Goal: Task Accomplishment & Management: Manage account settings

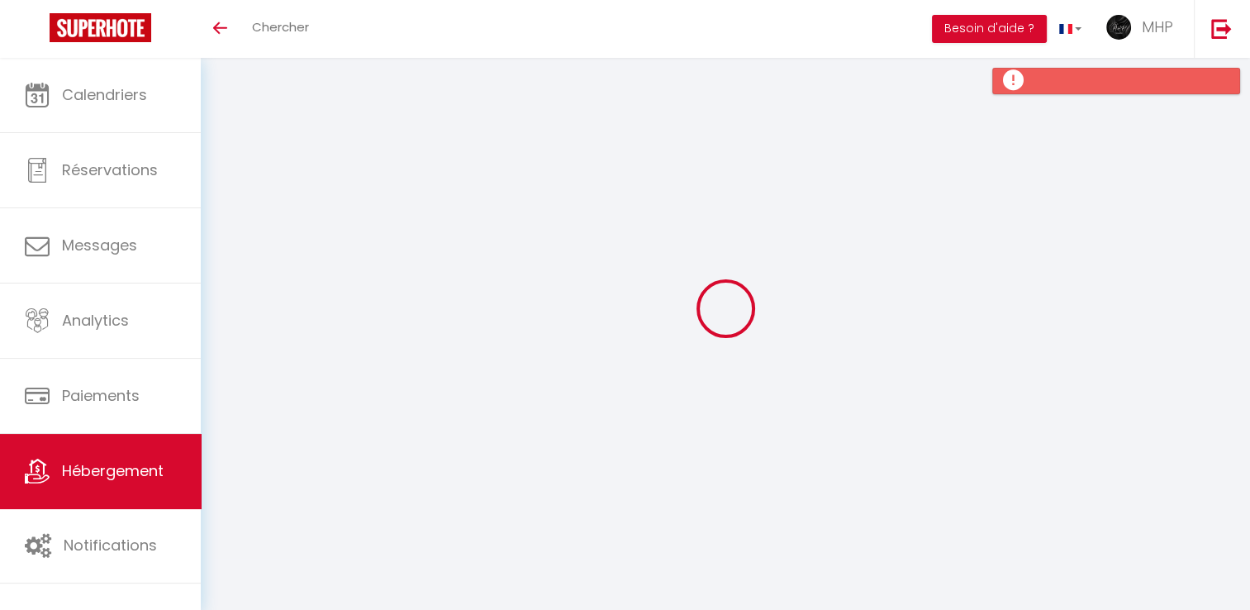
select select
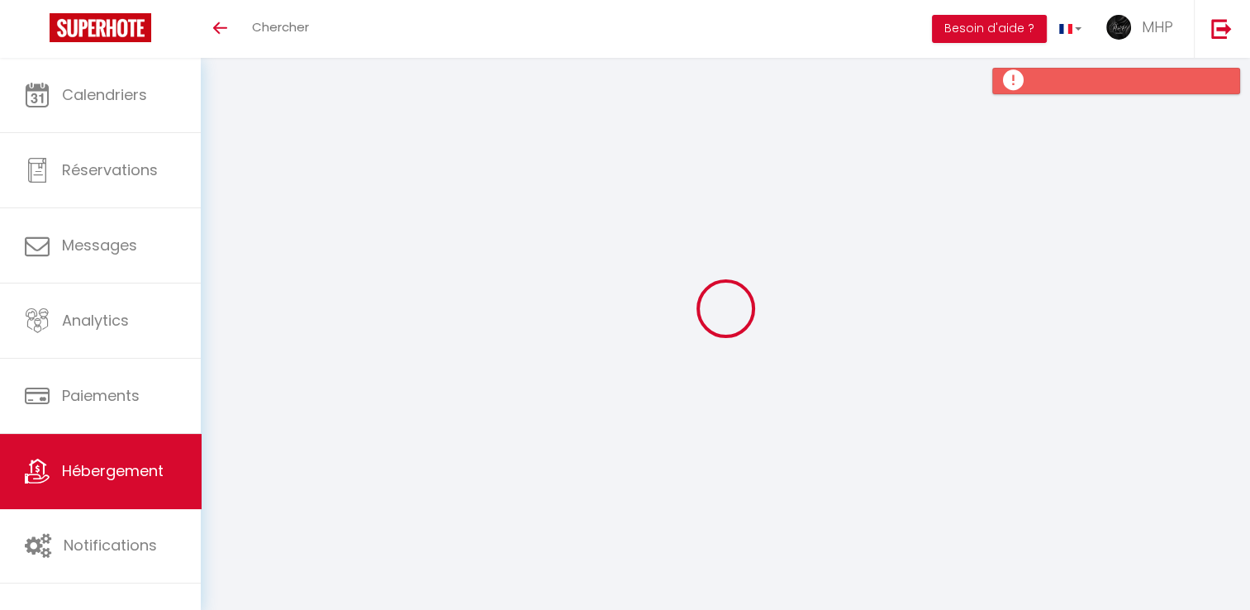
select select
checkbox input "false"
checkbox input "true"
checkbox input "false"
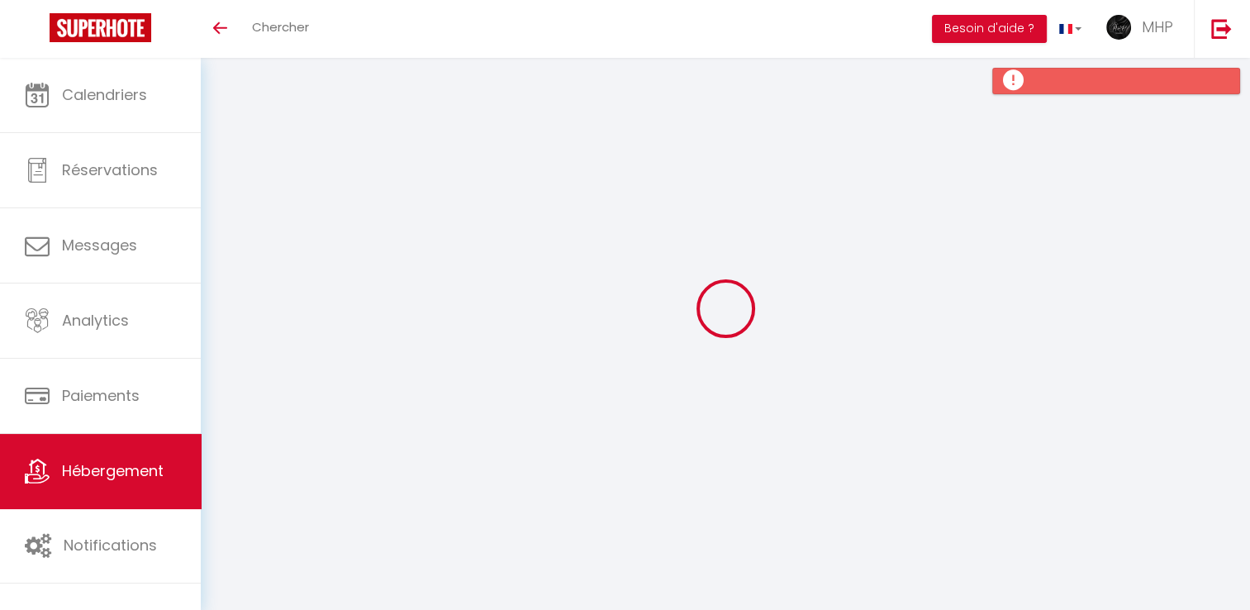
checkbox input "false"
checkbox input "true"
checkbox input "false"
select select "15:00"
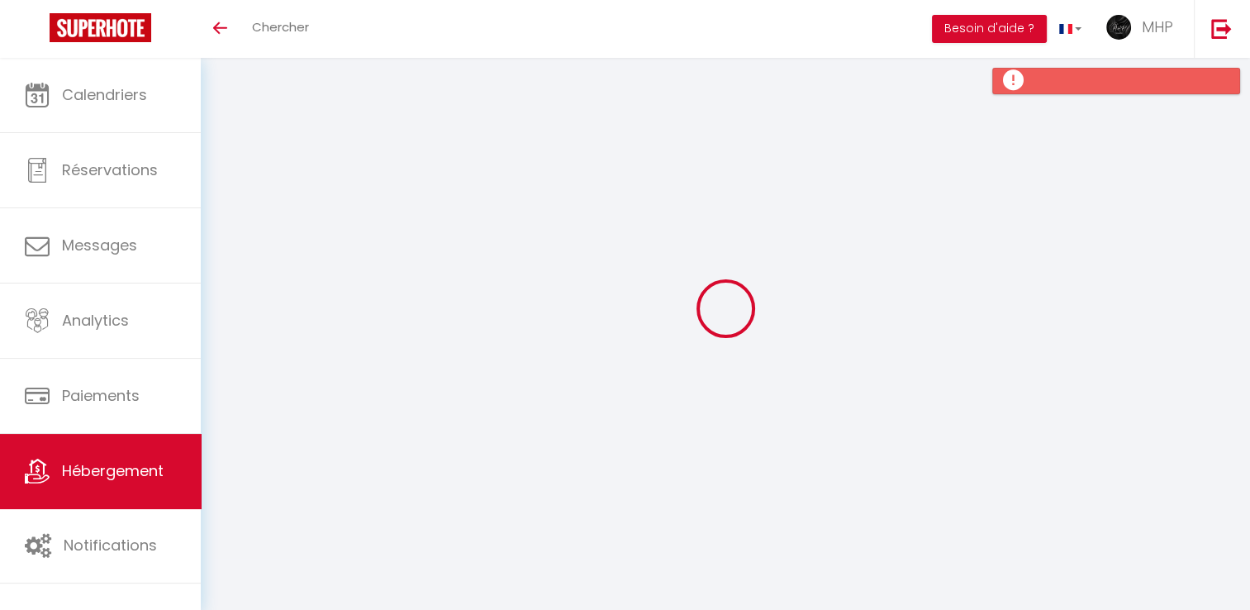
select select "21:00"
select select "10:00"
select select "30"
select select "300"
select select "08:00"
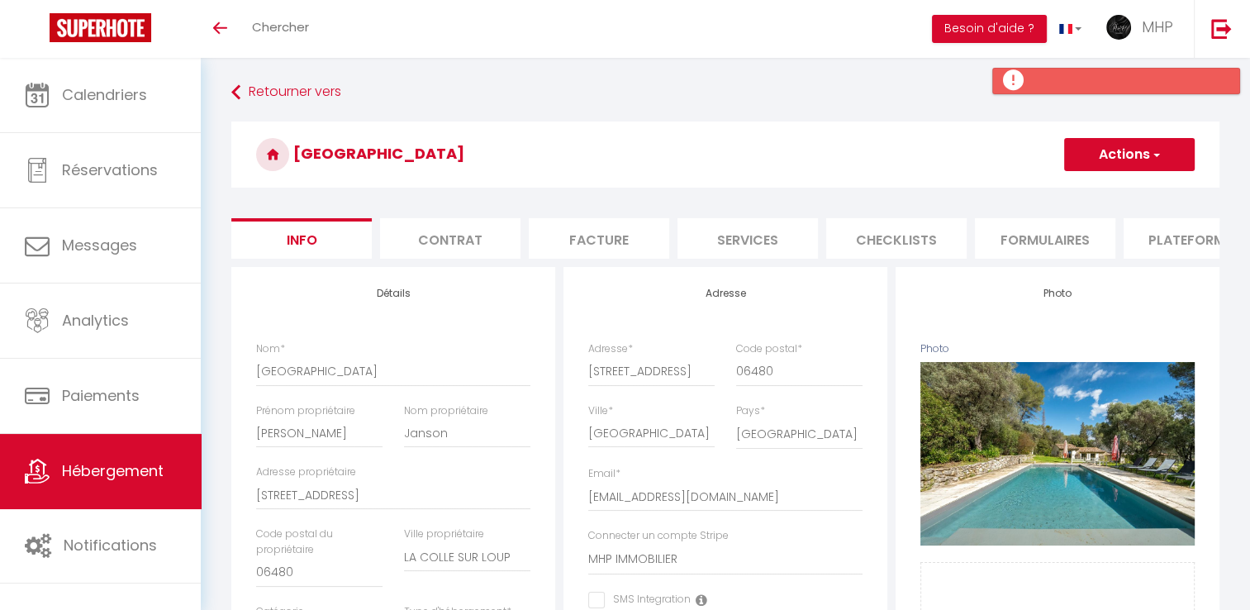
checkbox input "false"
checkbox input "true"
checkbox input "false"
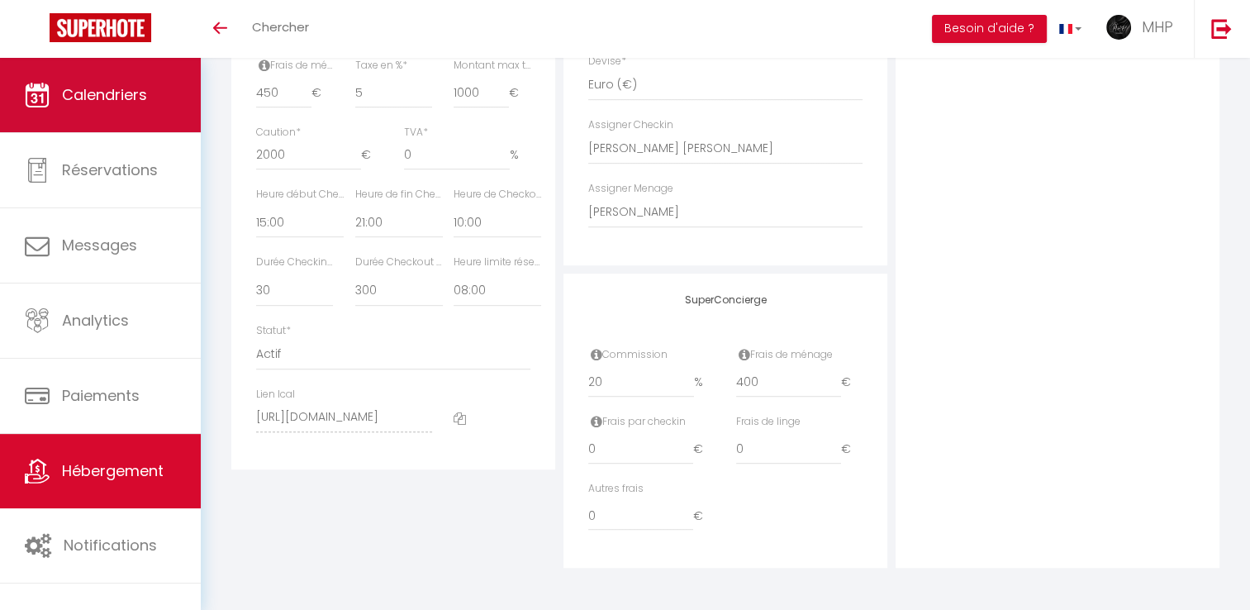
click at [122, 78] on link "Calendriers" at bounding box center [100, 95] width 201 height 74
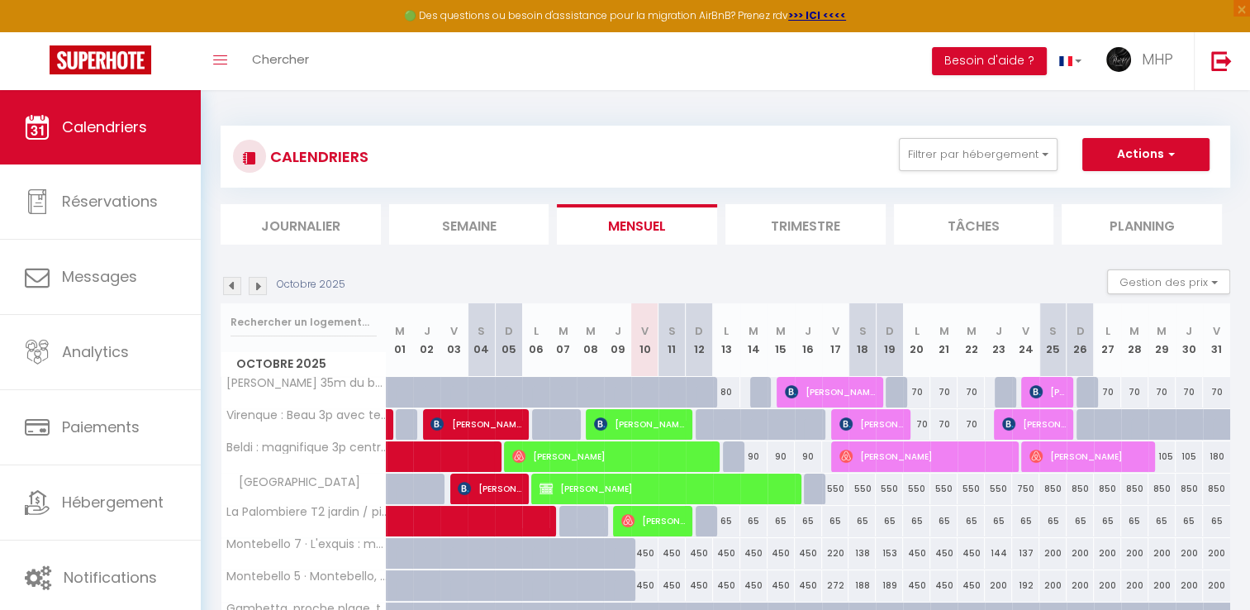
click at [256, 288] on img at bounding box center [258, 286] width 18 height 18
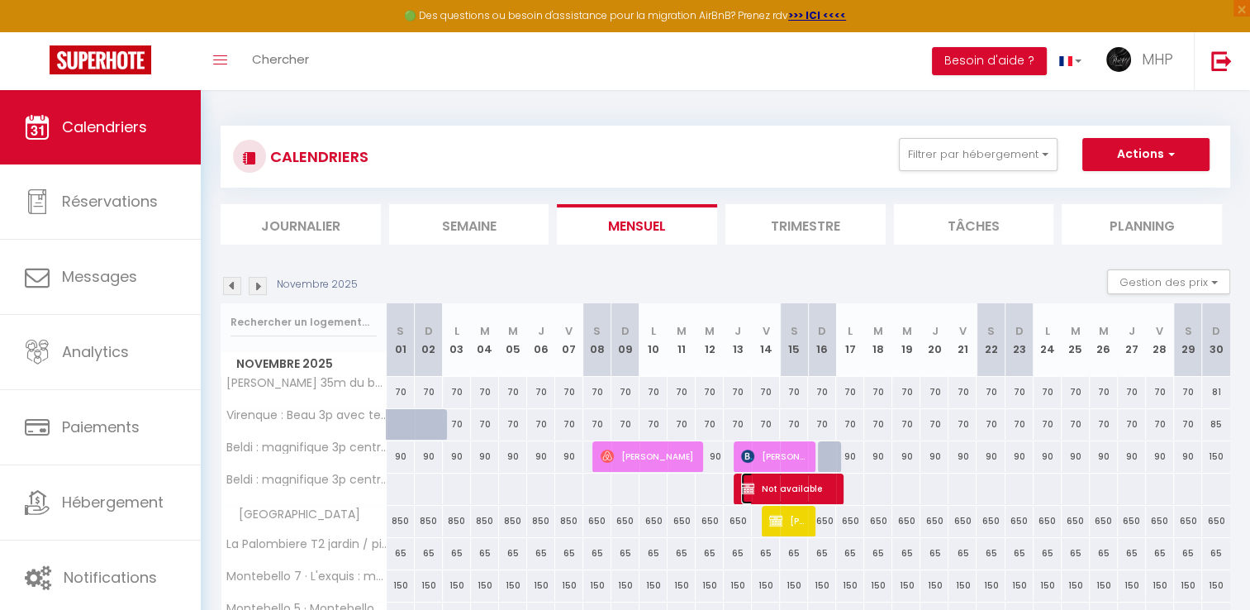
click at [796, 488] on span "Not available" at bounding box center [787, 487] width 93 height 31
select select "OK"
select select "KO"
select select "0"
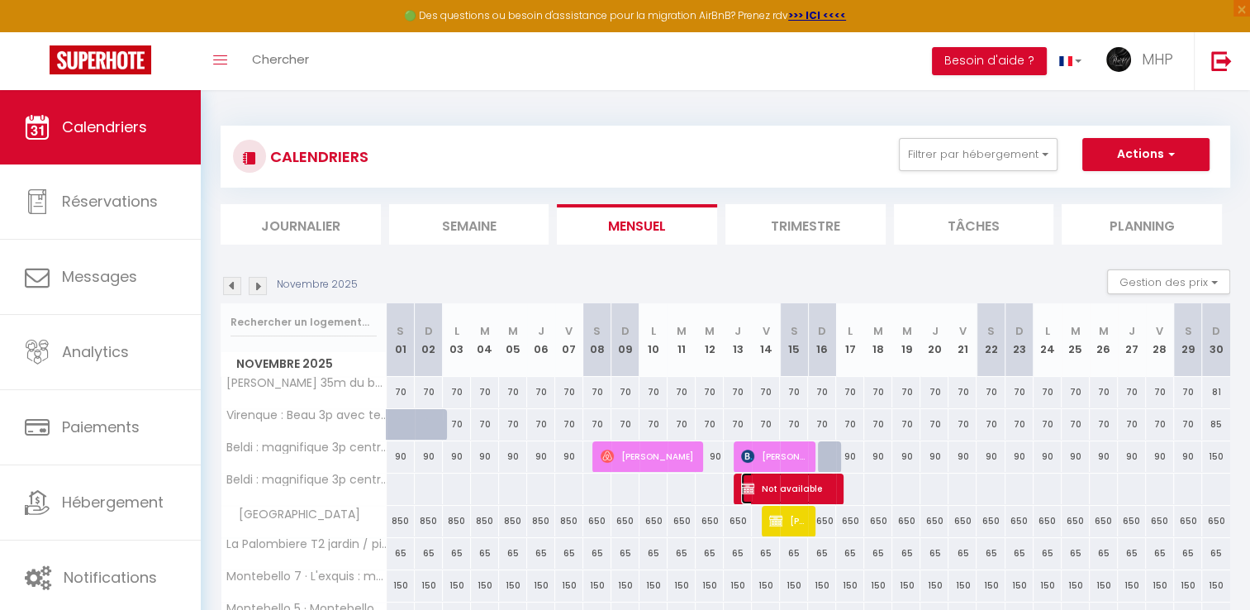
select select "1"
select select
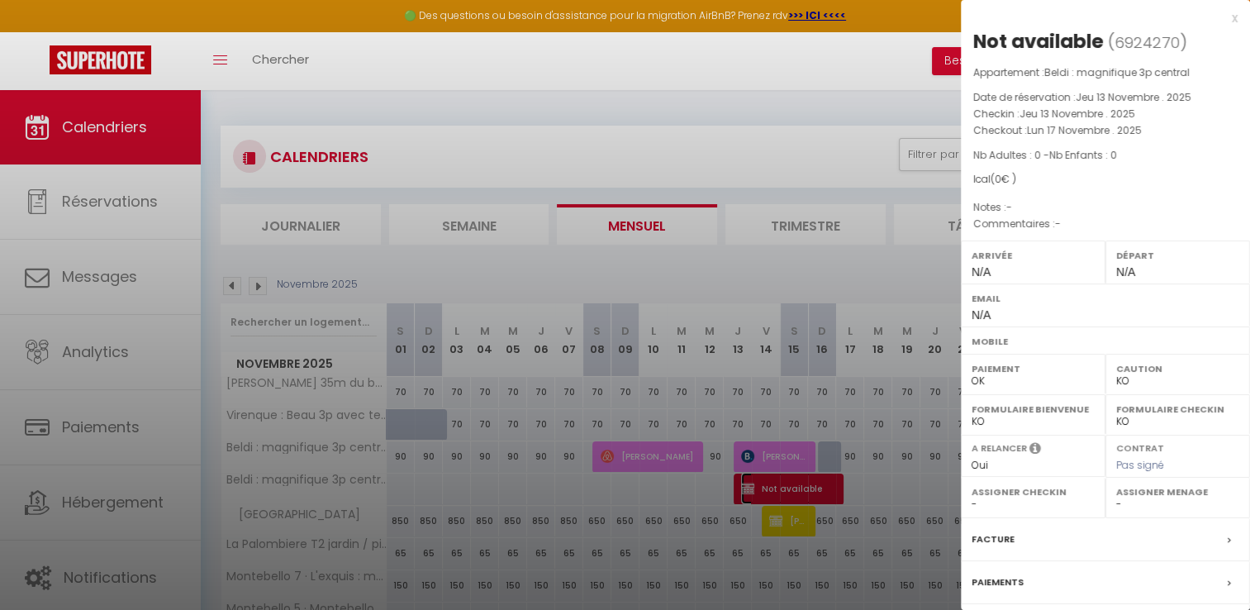
scroll to position [141, 0]
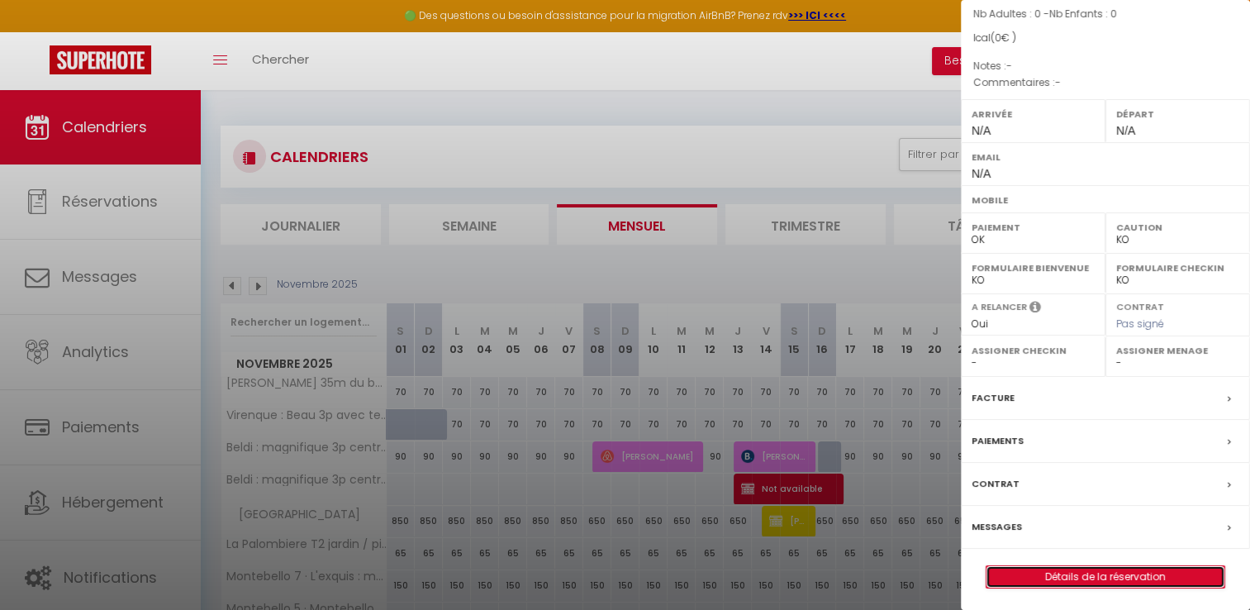
click at [1069, 580] on link "Détails de la réservation" at bounding box center [1105, 576] width 238 height 21
select select
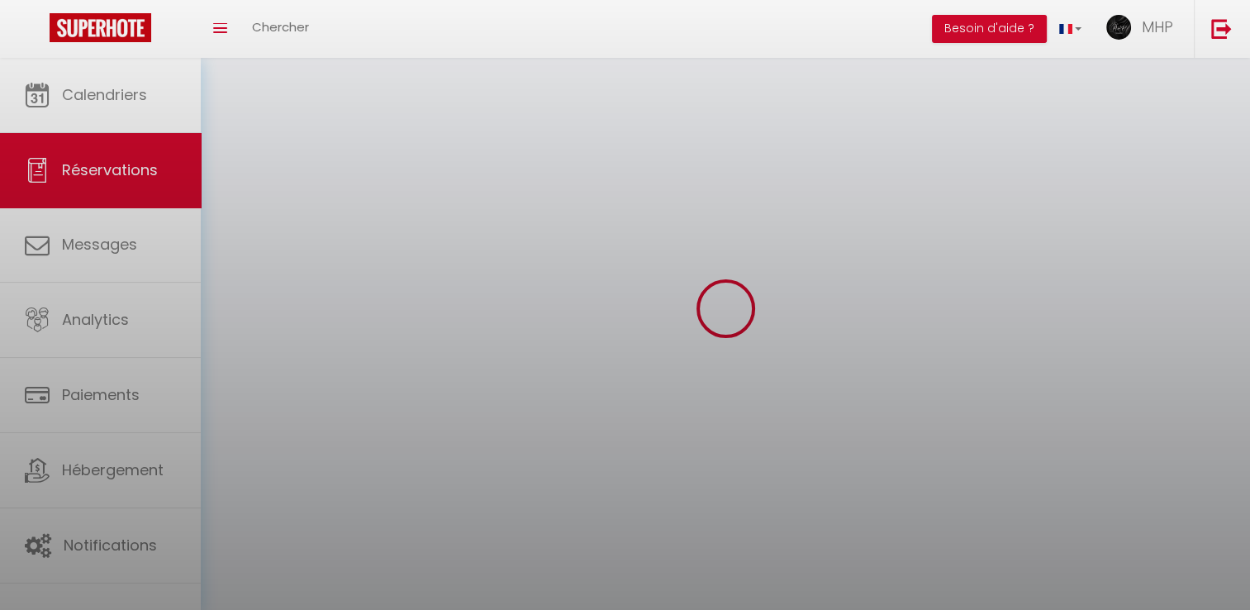
select select
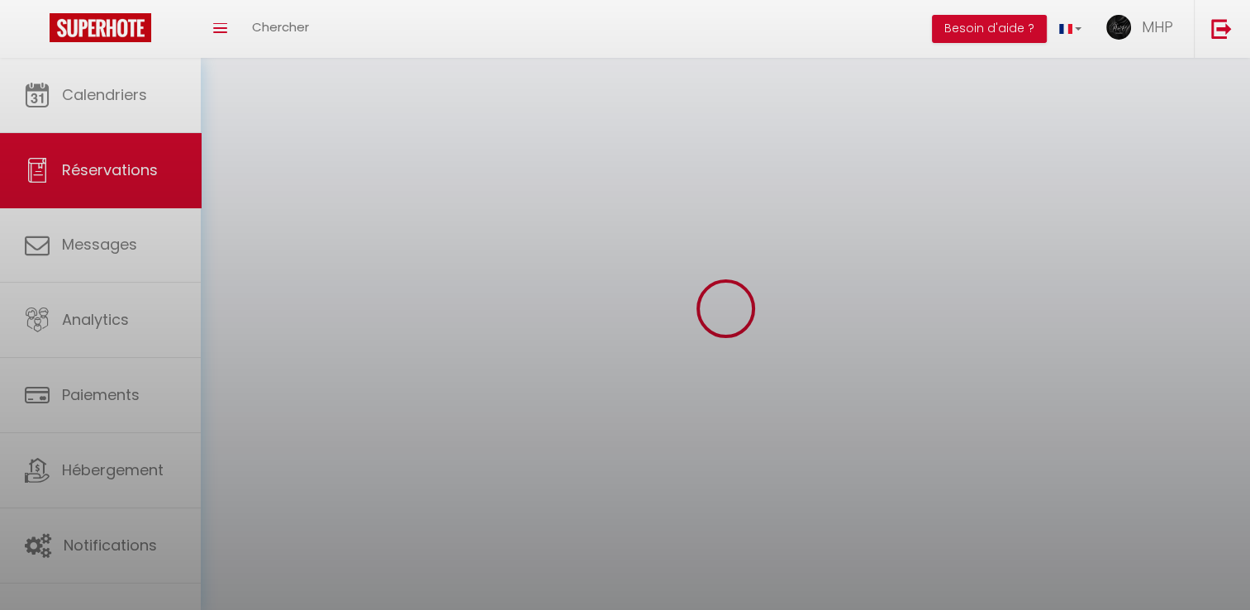
select select
checkbox input "false"
select select
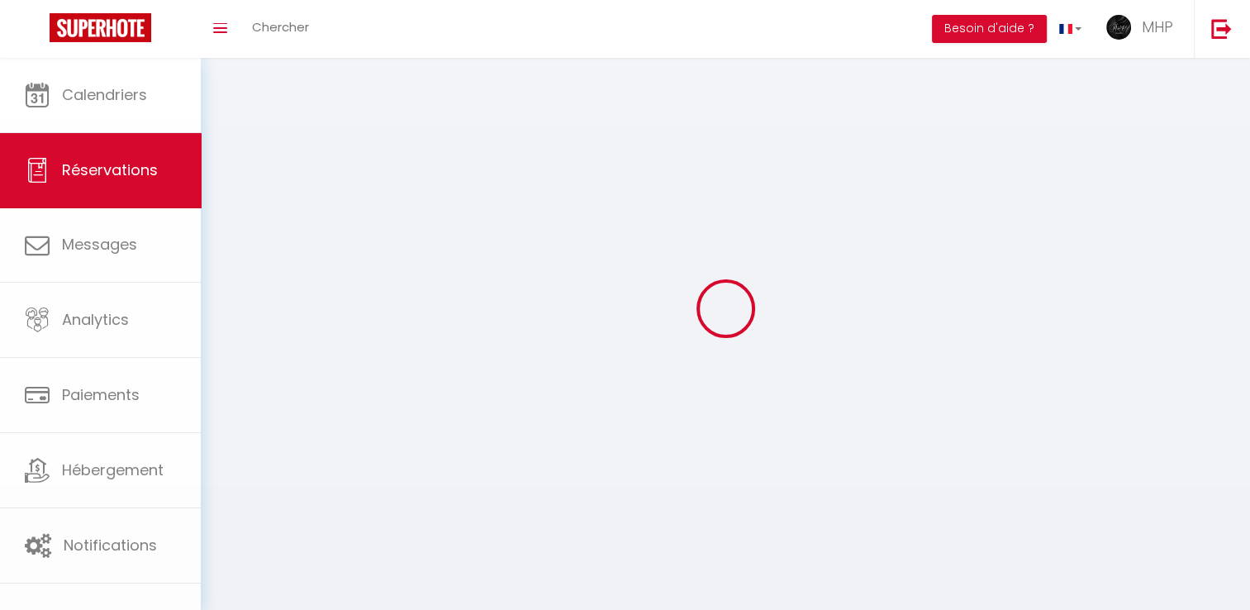
select select
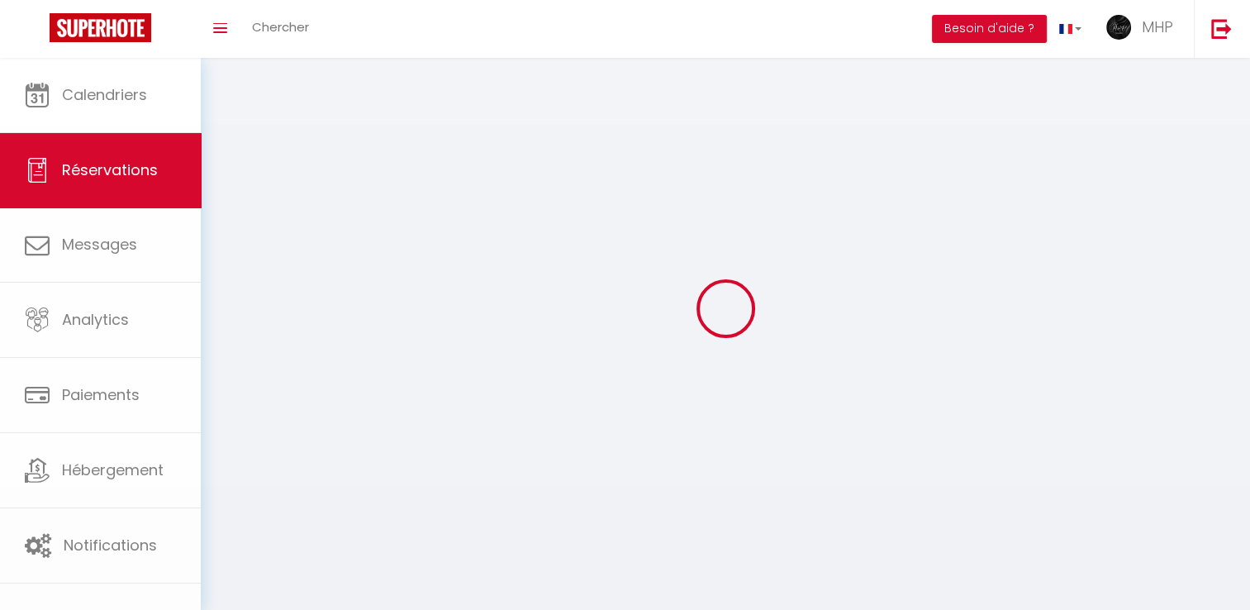
select select
checkbox input "false"
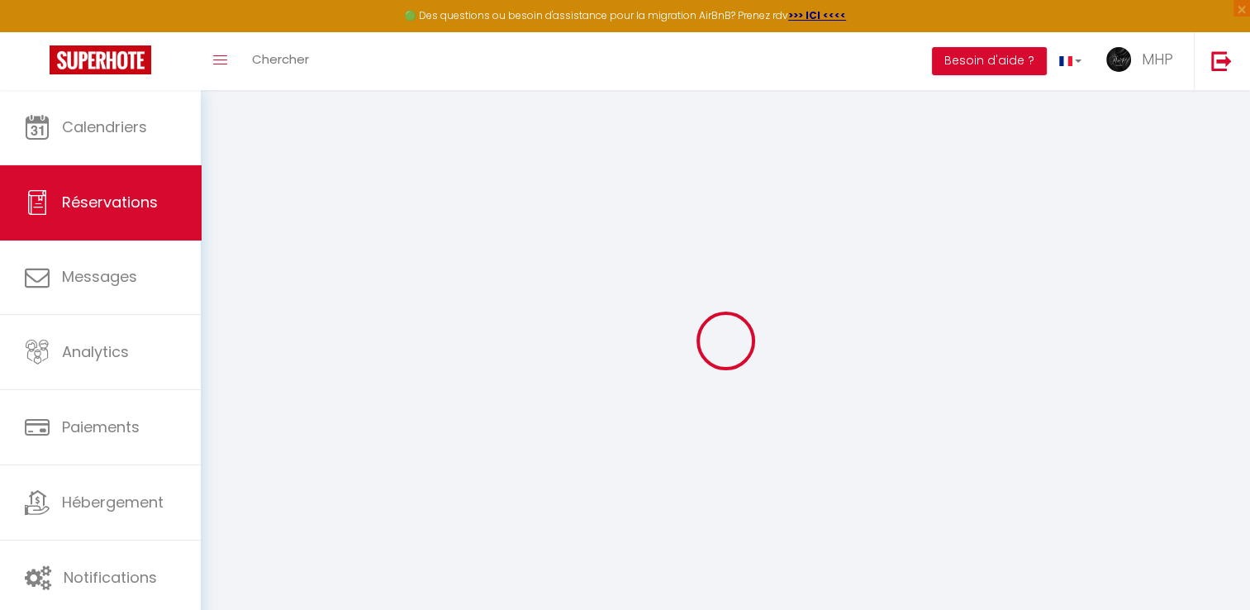
select select
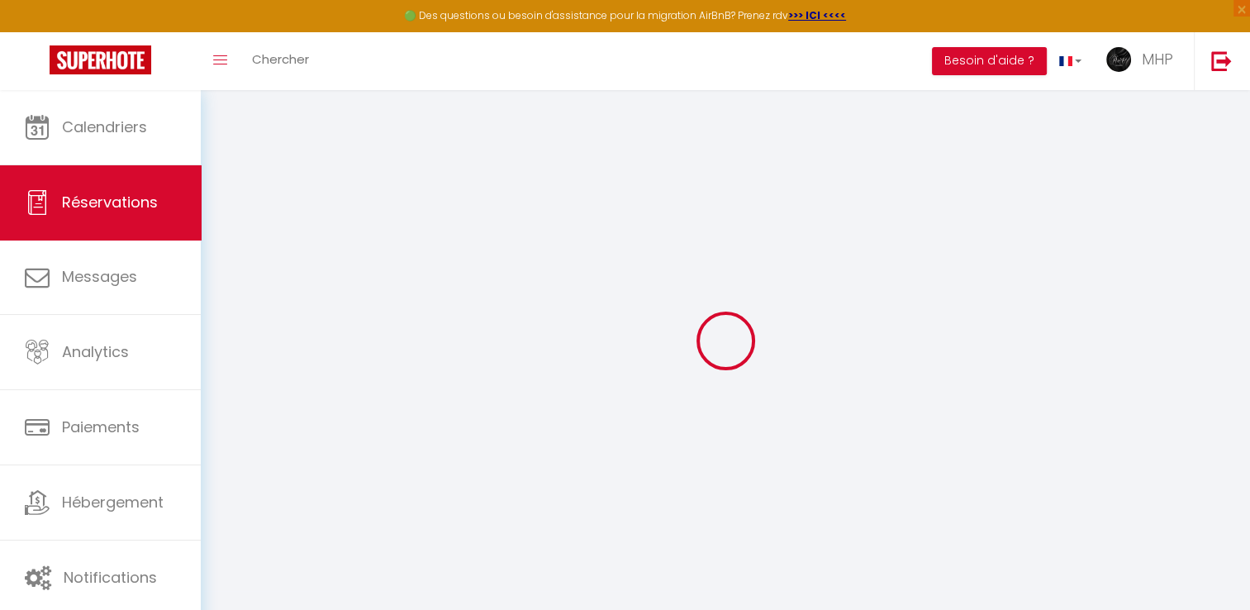
select select
checkbox input "false"
select select
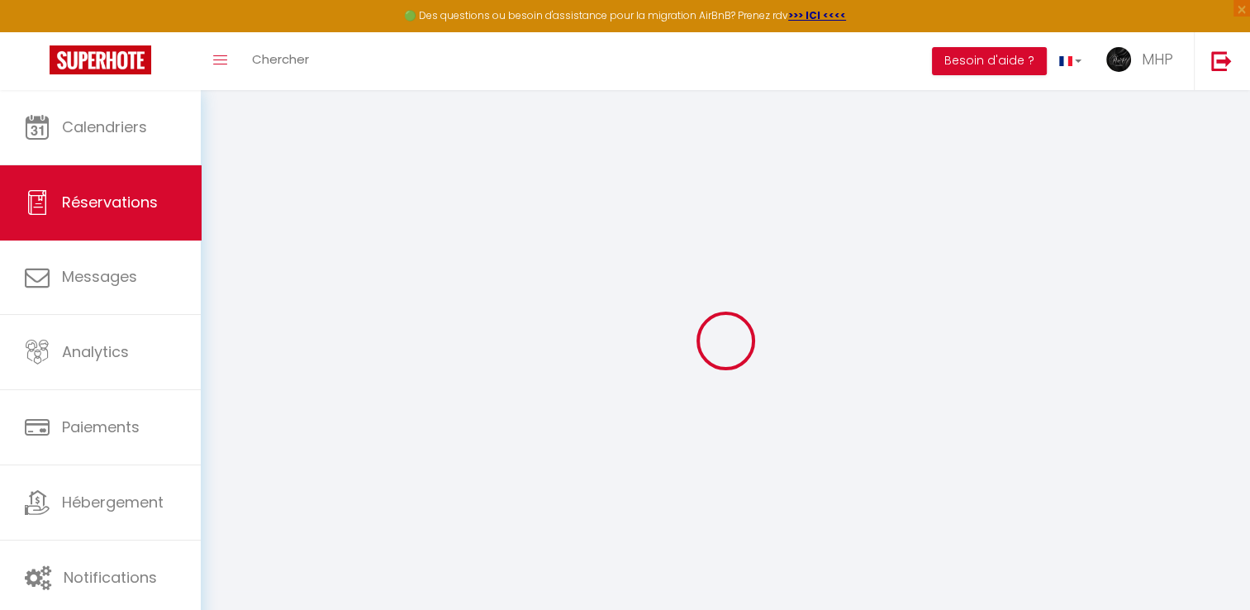
select select
checkbox input "false"
select select
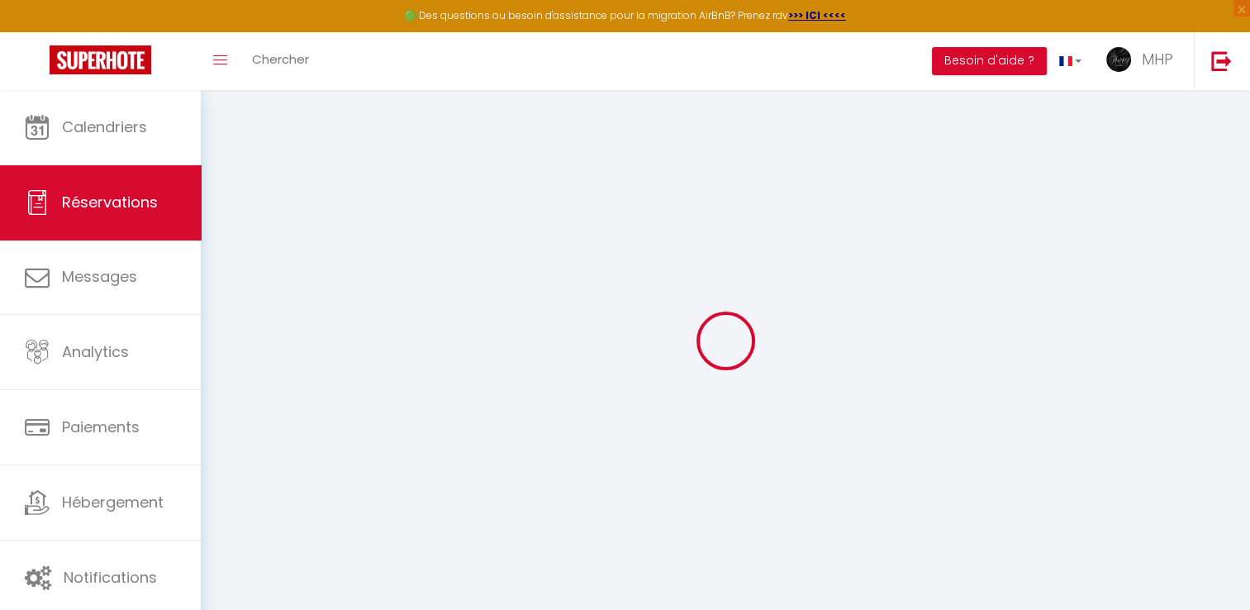
type input "Not"
type input "available"
select select
select select "63367"
select select "1"
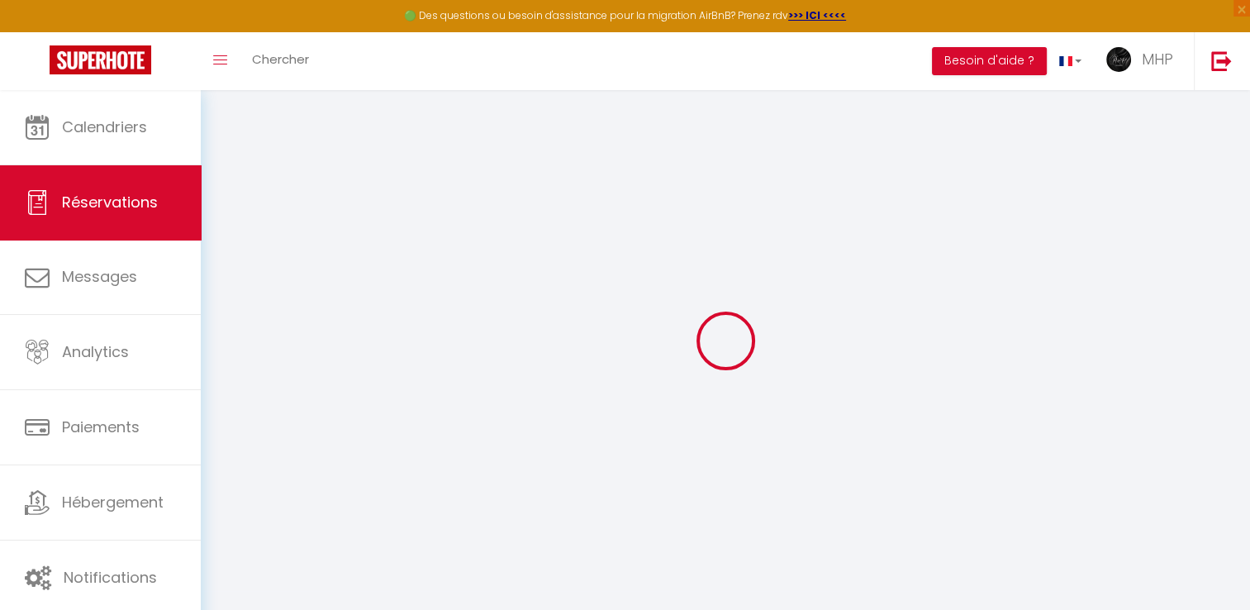
type input "Jeu 13 Novembre 2025"
select select
type input "Lun 17 Novembre 2025"
select select
type input "0"
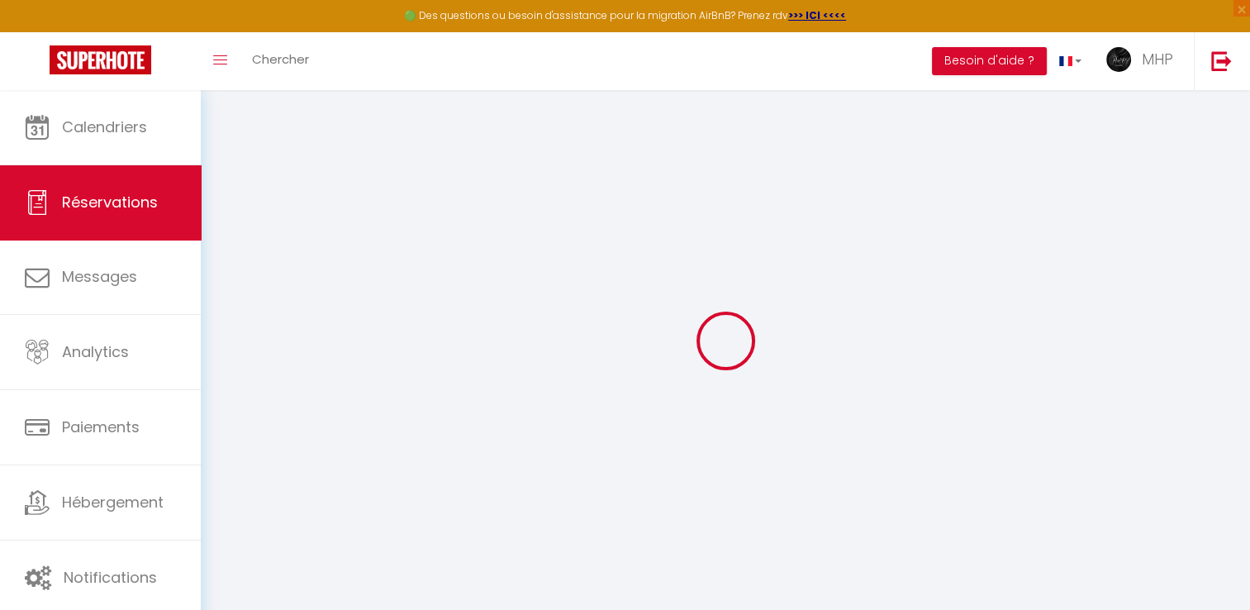
select select "12"
select select
checkbox input "false"
type input "0"
select select "73"
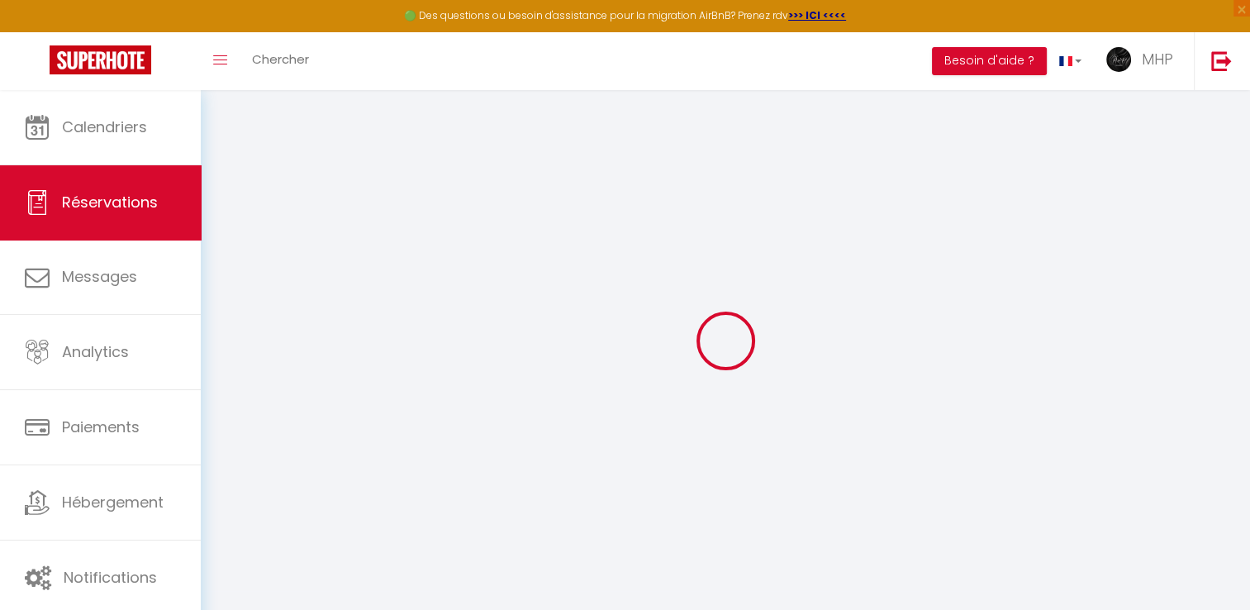
type input "90"
type input "0"
select select
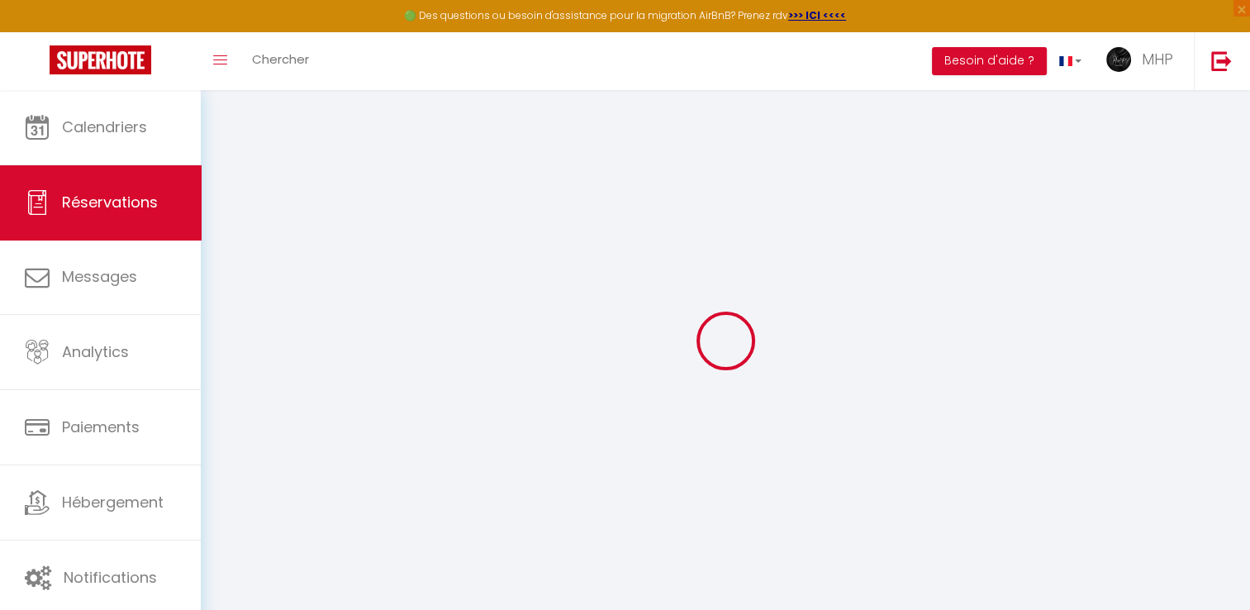
select select
select select "14"
checkbox input "false"
select select
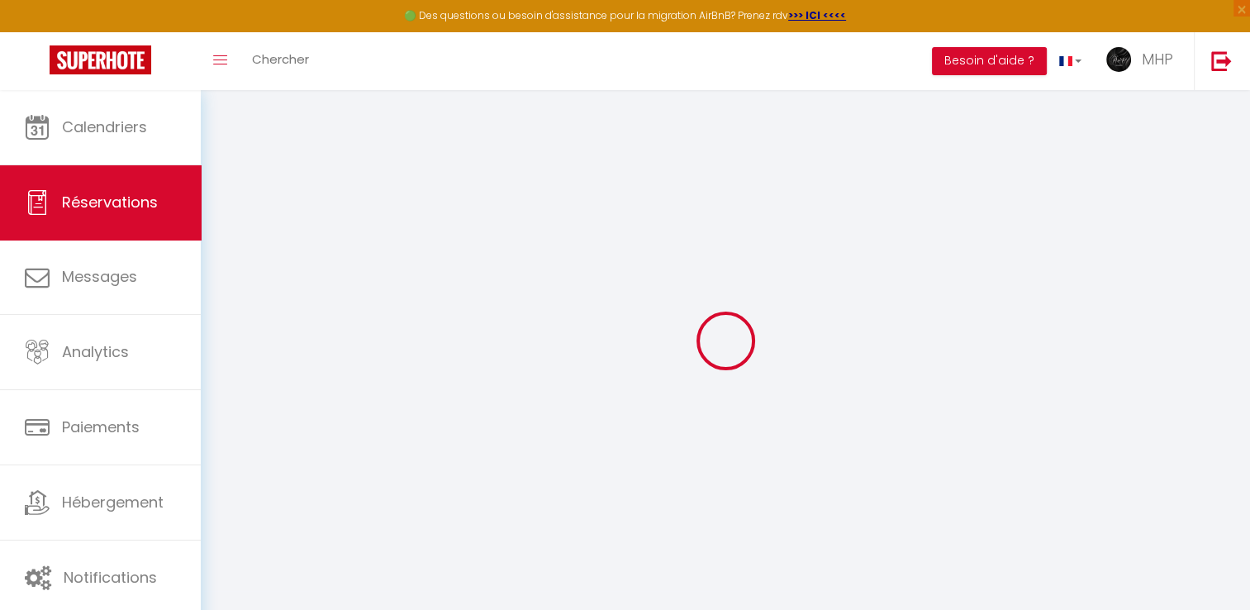
select select
checkbox input "false"
select select
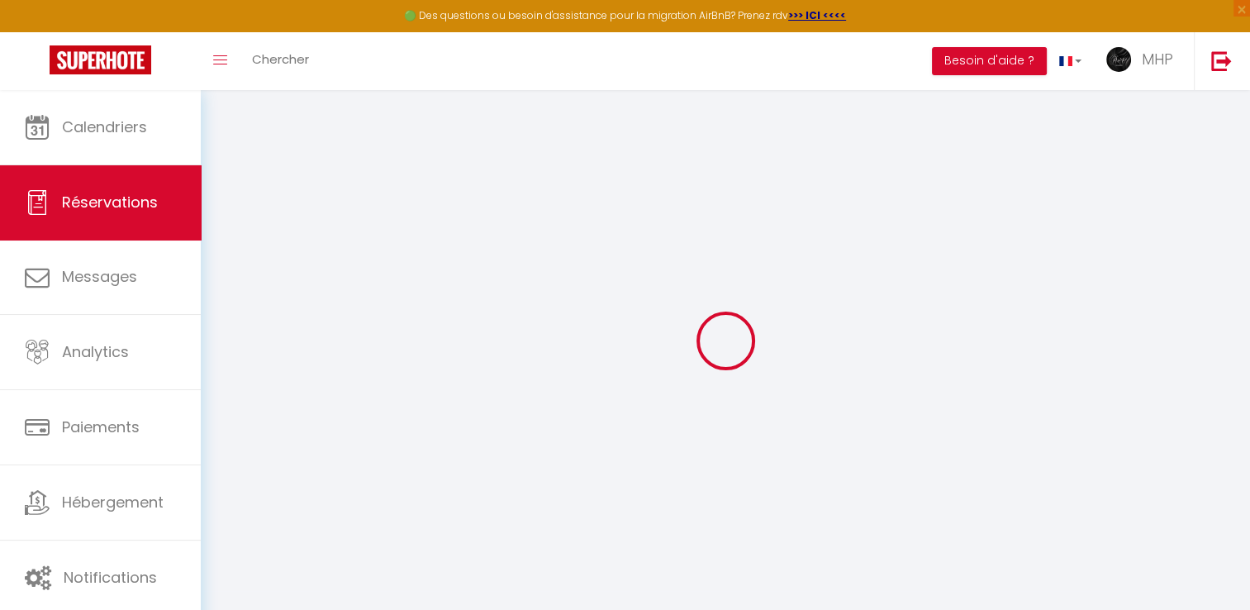
checkbox input "false"
select select
checkbox input "false"
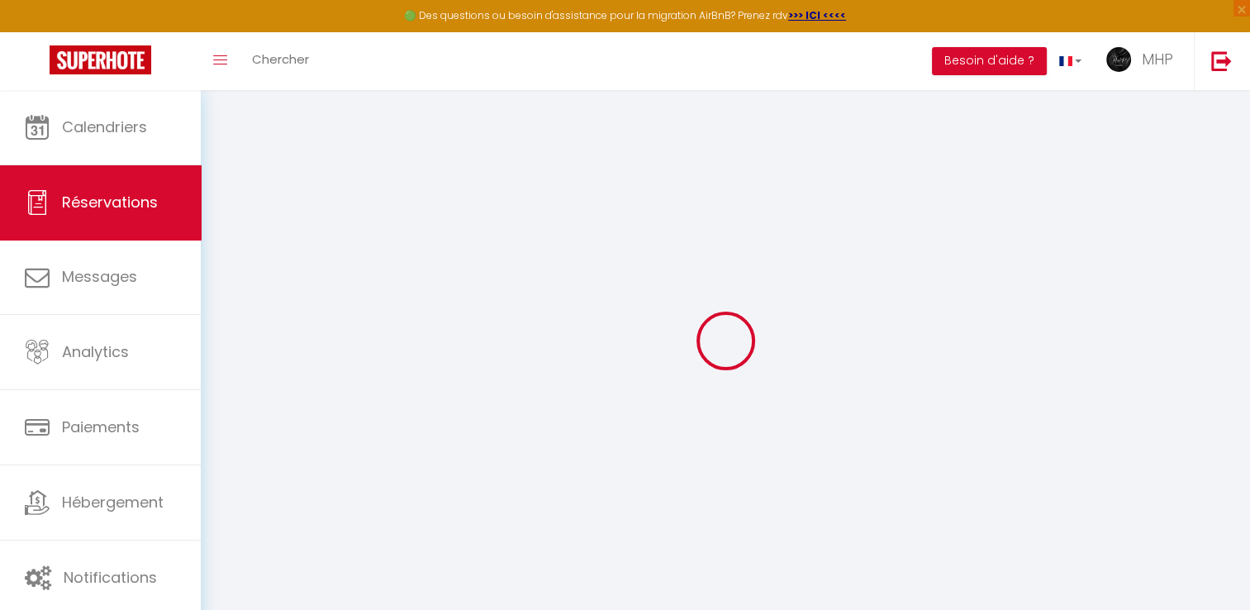
select select
checkbox input "false"
select select
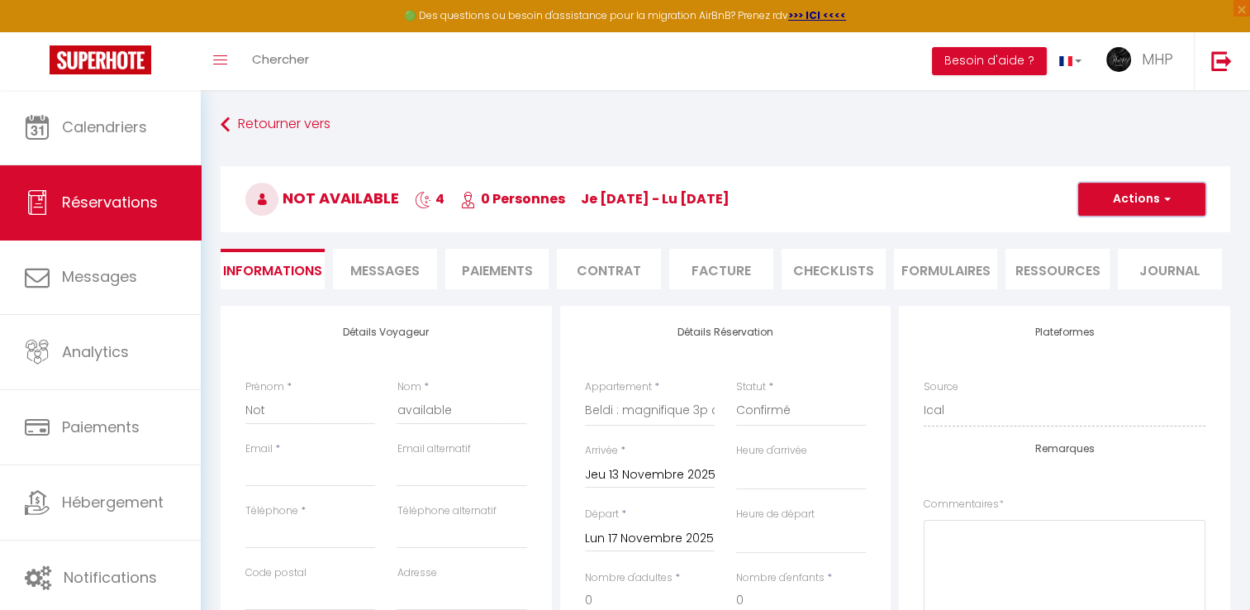
click at [1151, 192] on button "Actions" at bounding box center [1141, 199] width 127 height 33
click at [1117, 275] on link "Supprimer" at bounding box center [1125, 278] width 130 height 21
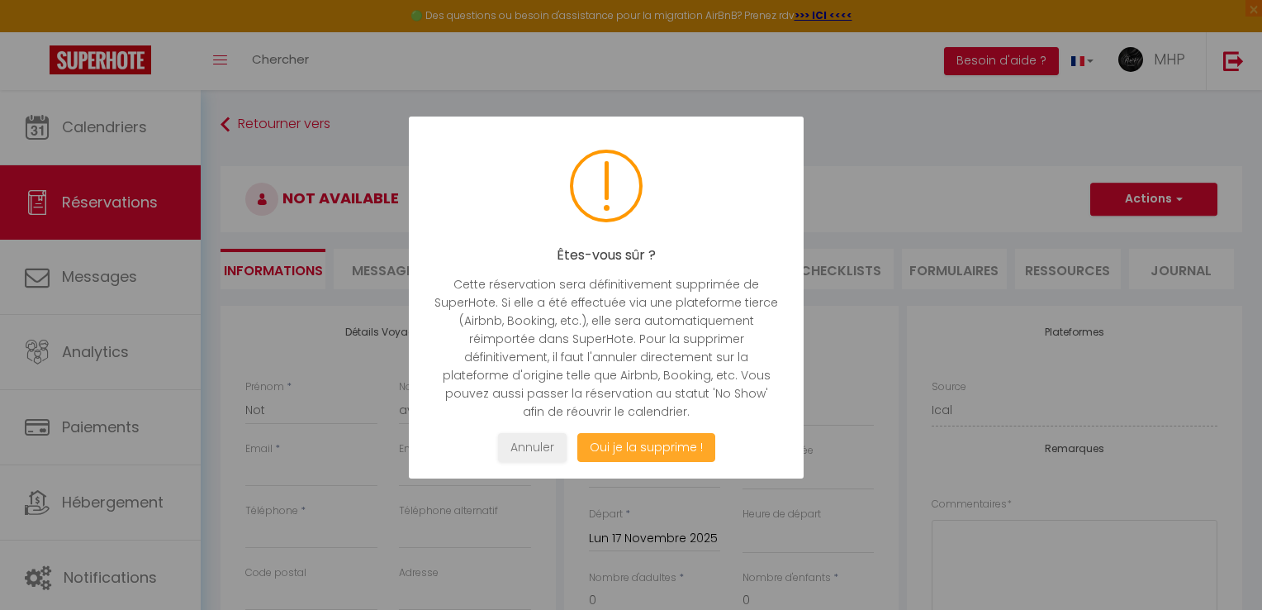
click at [609, 445] on button "Oui je la supprime !" at bounding box center [646, 447] width 138 height 29
select select "not_cancelled"
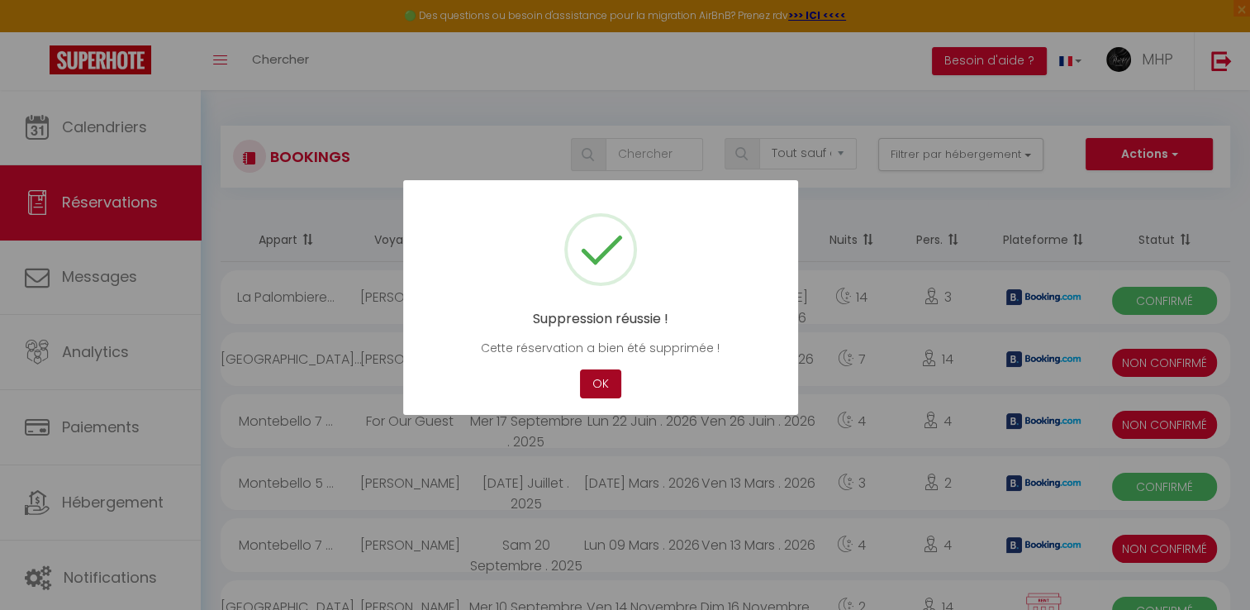
click at [598, 382] on button "OK" at bounding box center [600, 383] width 41 height 29
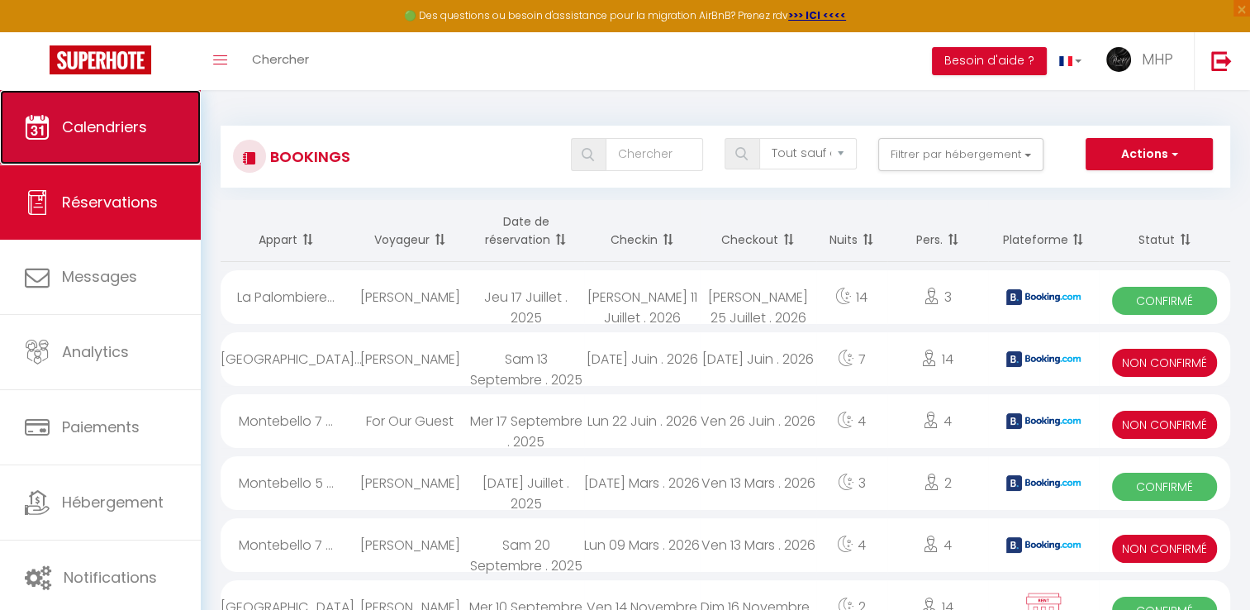
click at [105, 124] on span "Calendriers" at bounding box center [104, 126] width 85 height 21
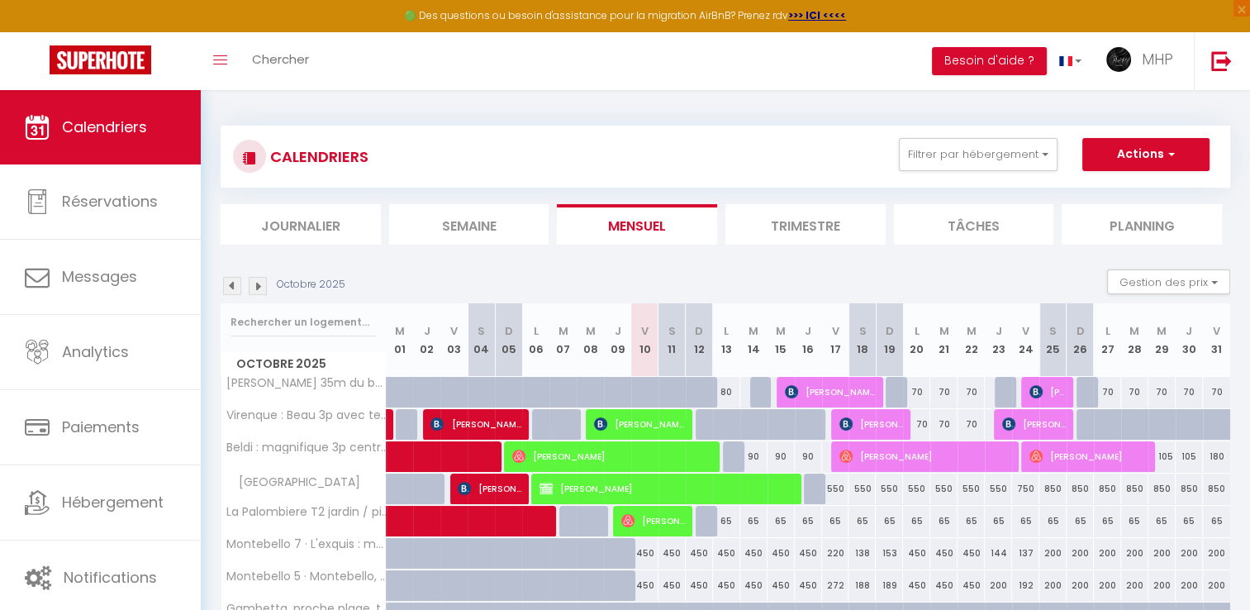
click at [254, 288] on img at bounding box center [258, 286] width 18 height 18
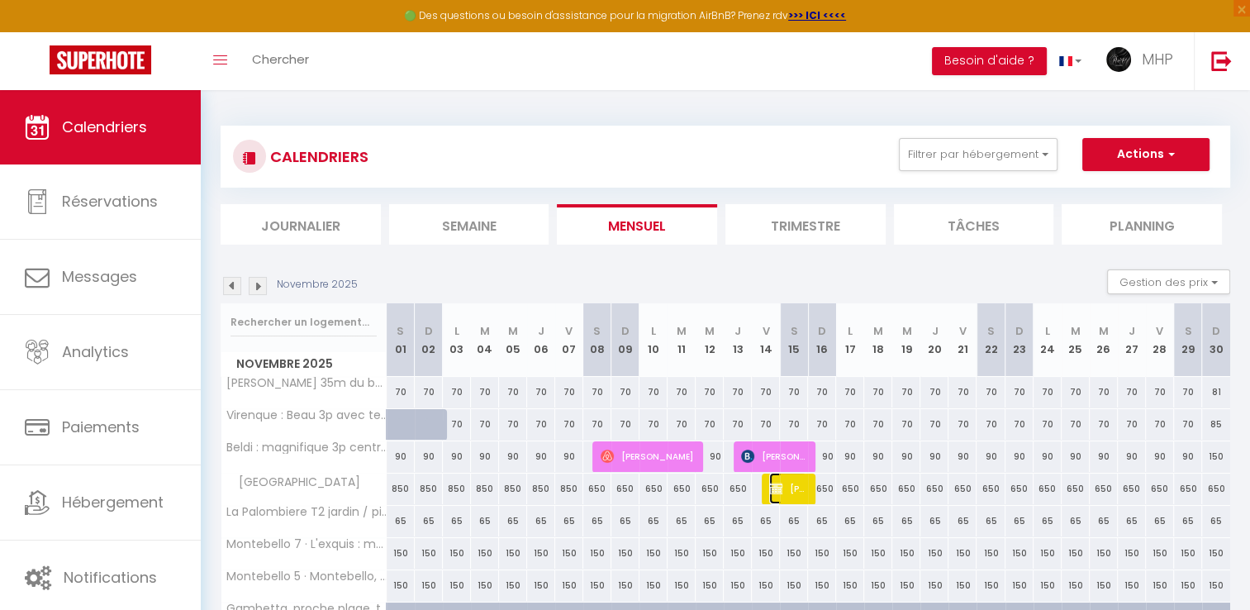
click at [790, 499] on span "[PERSON_NAME]" at bounding box center [787, 487] width 37 height 31
select select "OK"
select select "KO"
select select "0"
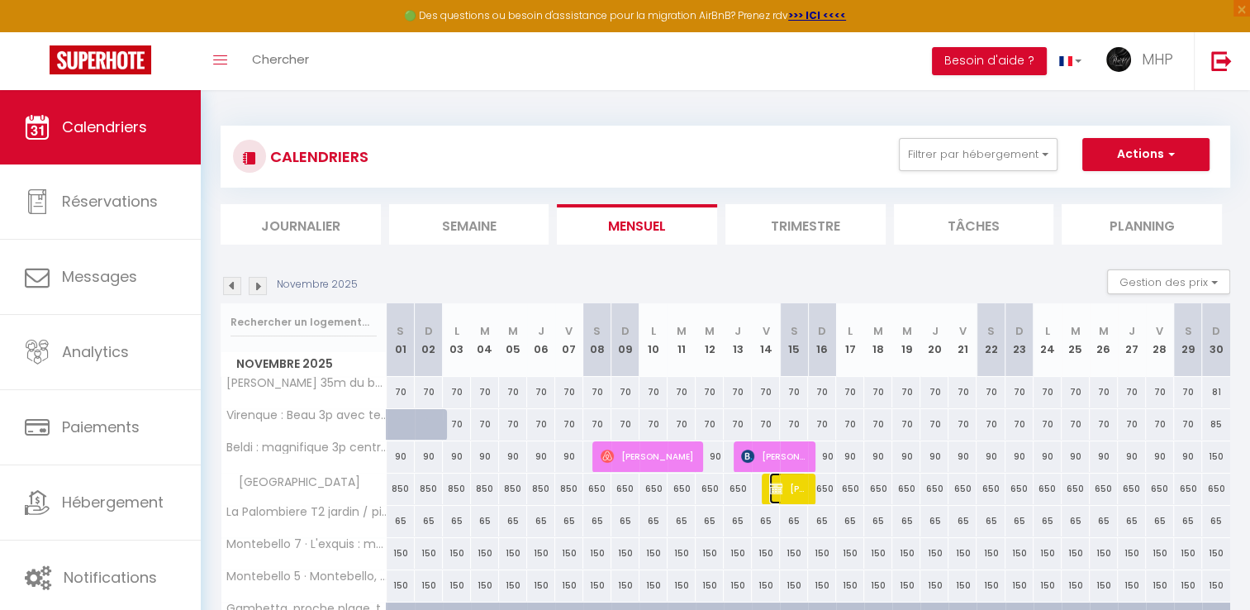
select select "1"
select select
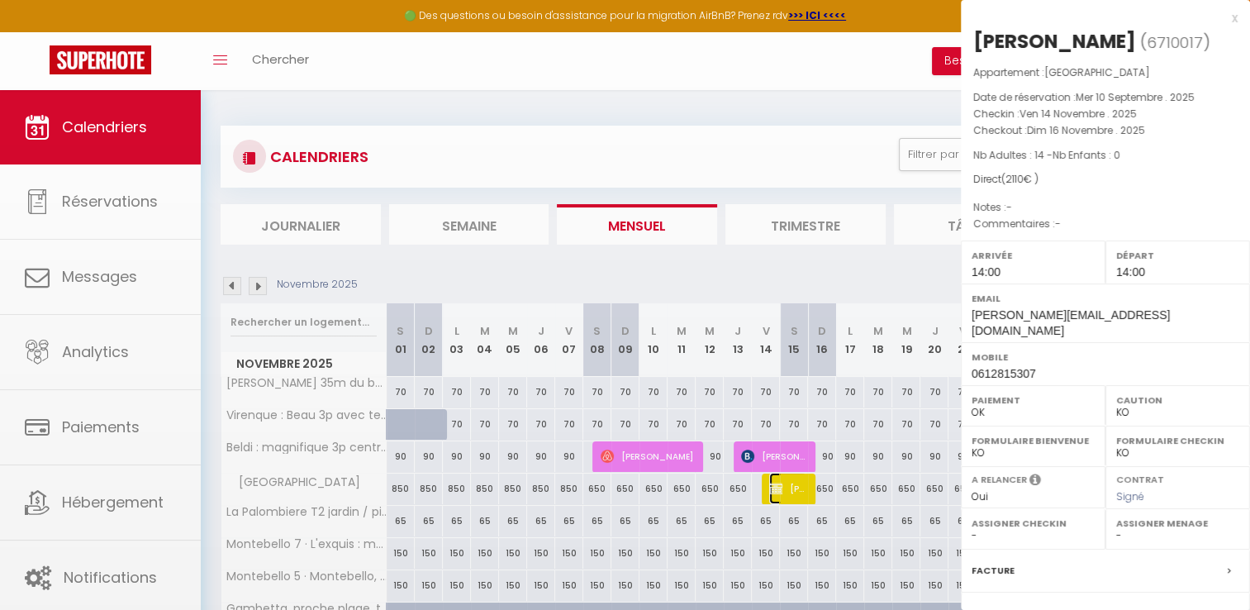
select select "40441"
select select "40247"
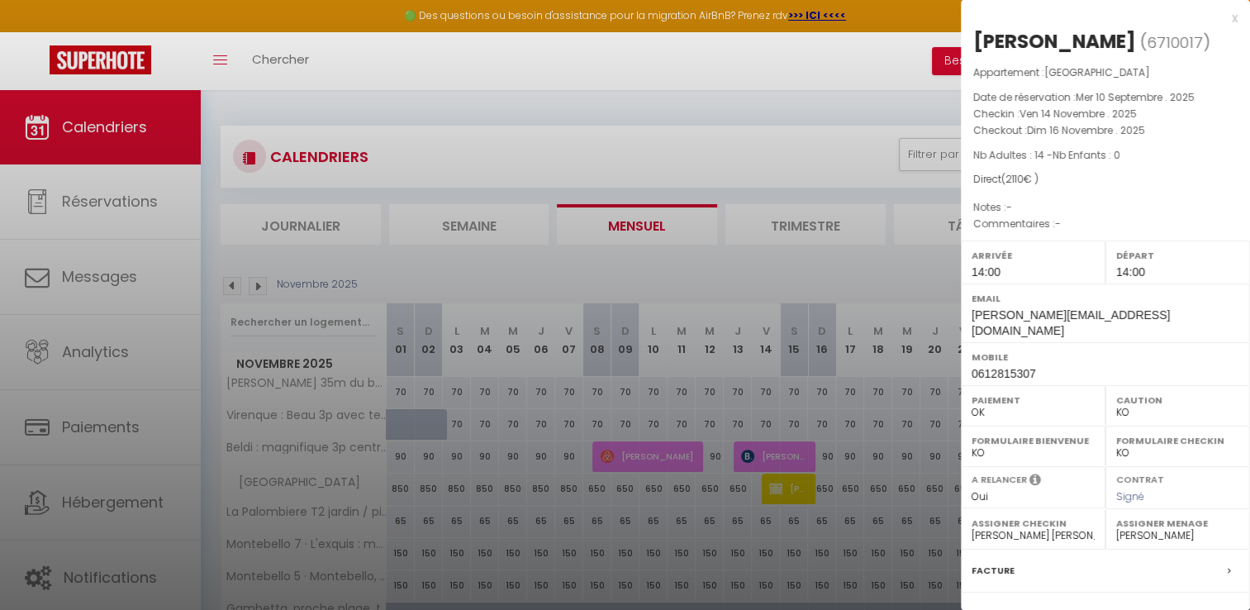
click at [1019, 405] on select "OK KO" at bounding box center [1032, 412] width 123 height 15
click at [971, 405] on select "OK KO" at bounding box center [1032, 412] width 123 height 15
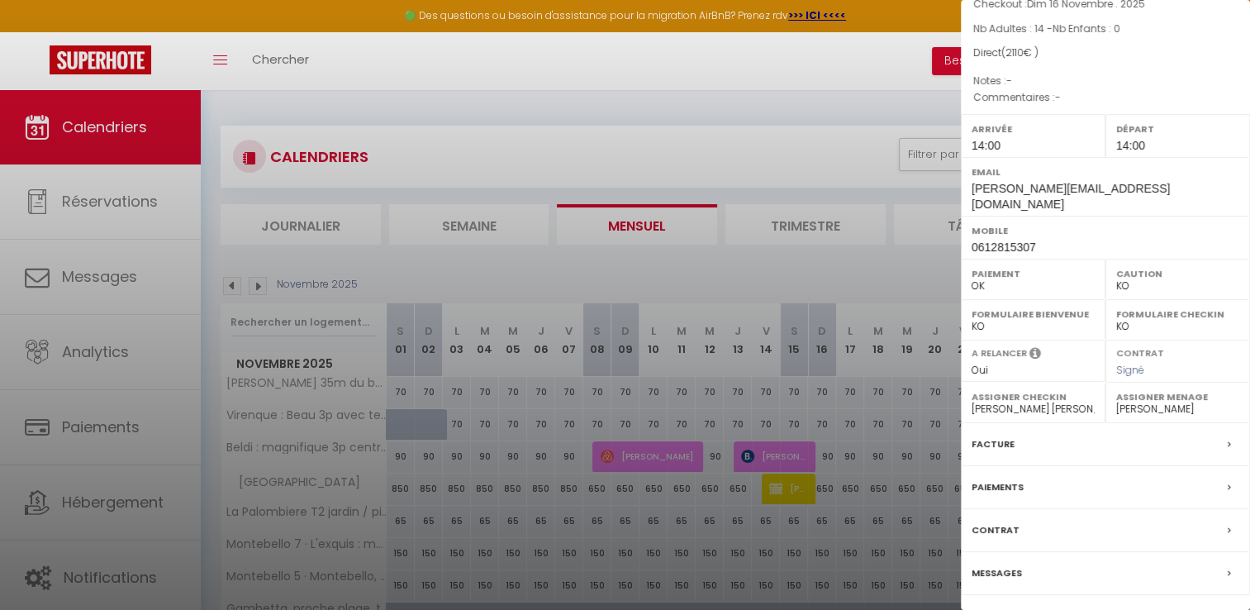
scroll to position [157, 0]
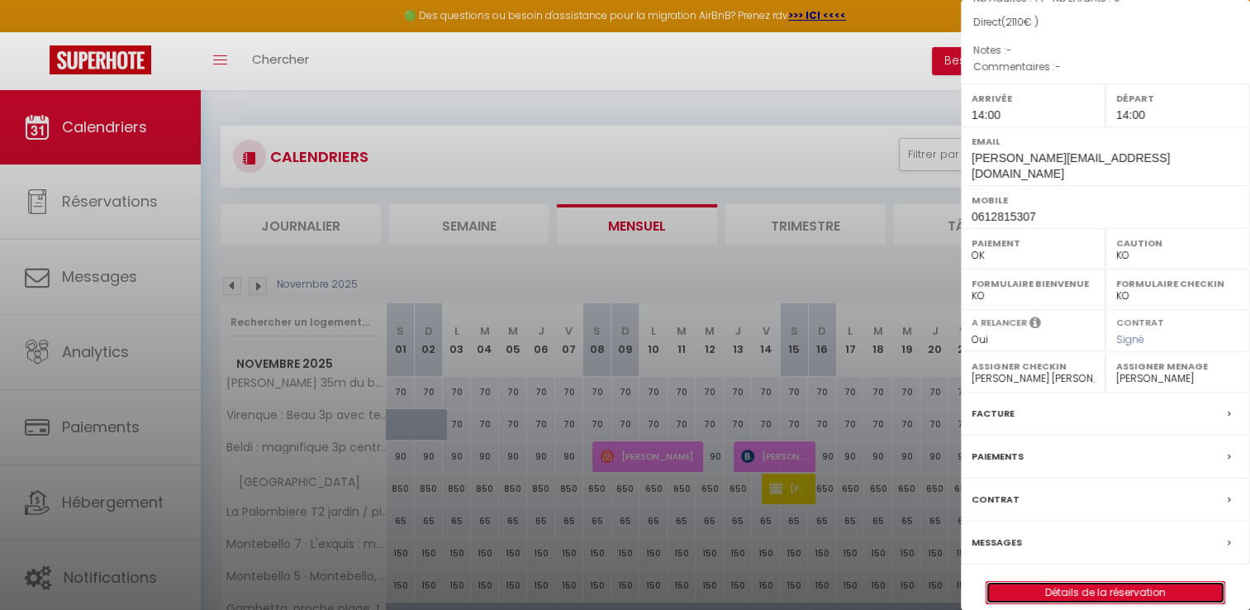
click at [1135, 581] on link "Détails de la réservation" at bounding box center [1105, 591] width 238 height 21
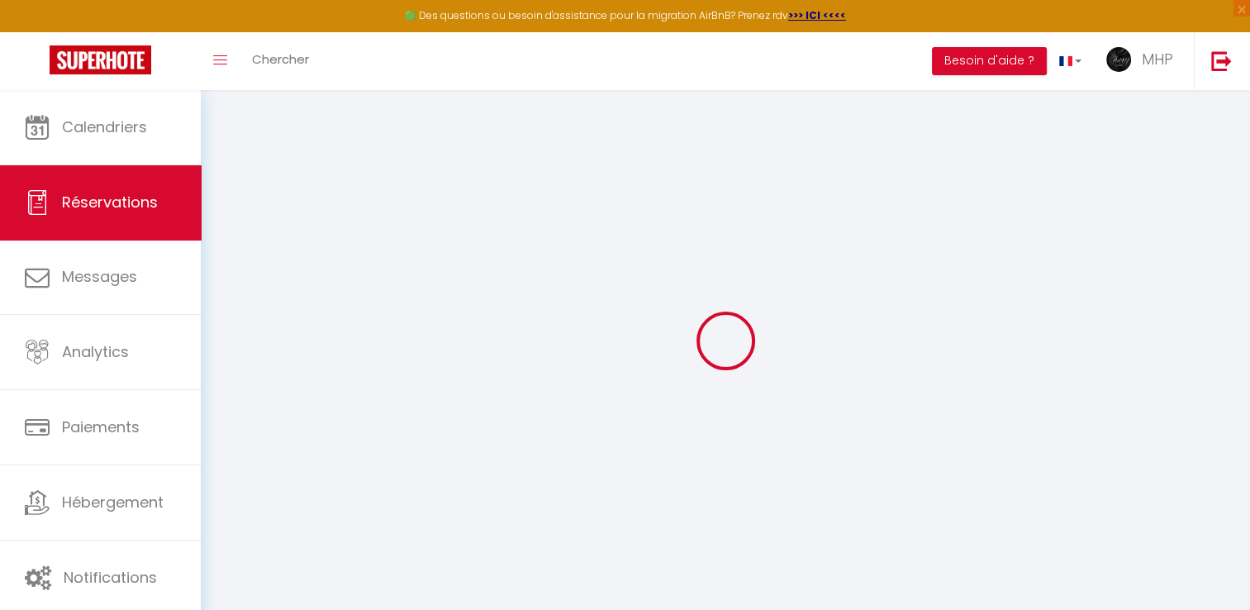
select select
checkbox input "true"
select select
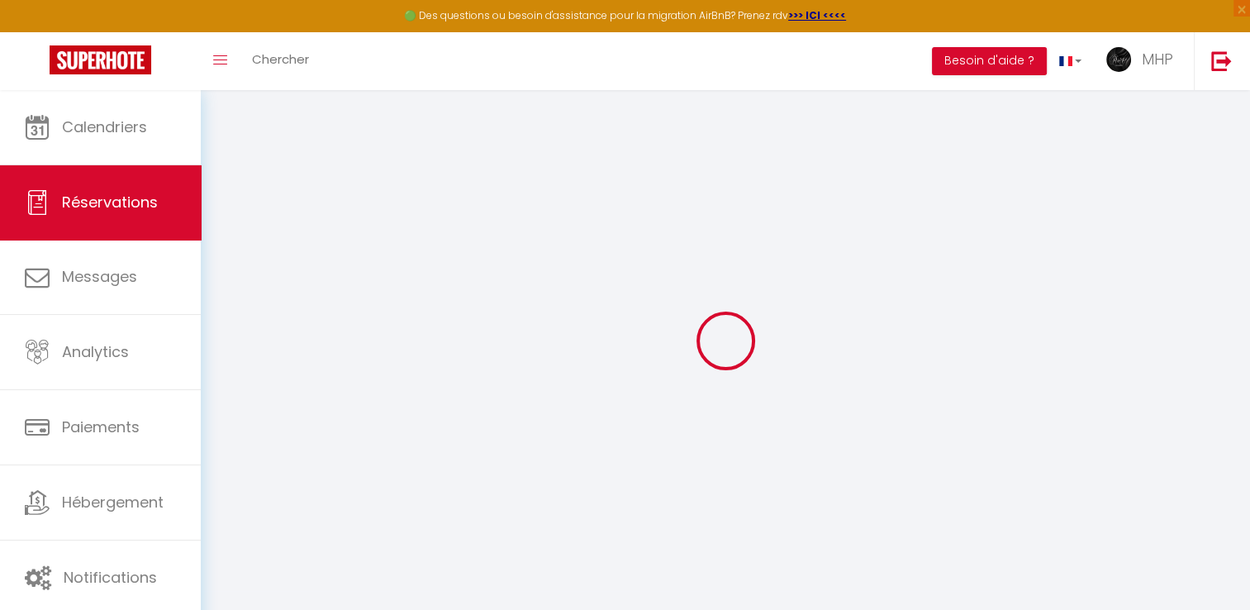
checkbox input "true"
select select
checkbox input "true"
type input "400"
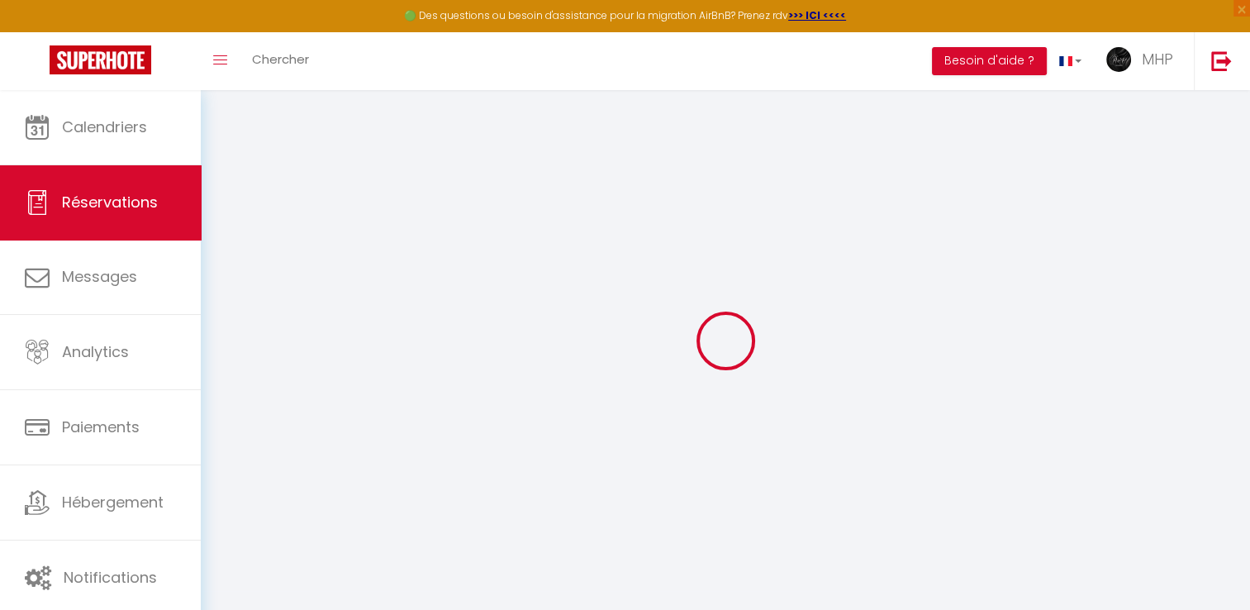
type input "190"
select select
checkbox input "true"
select select "14:00"
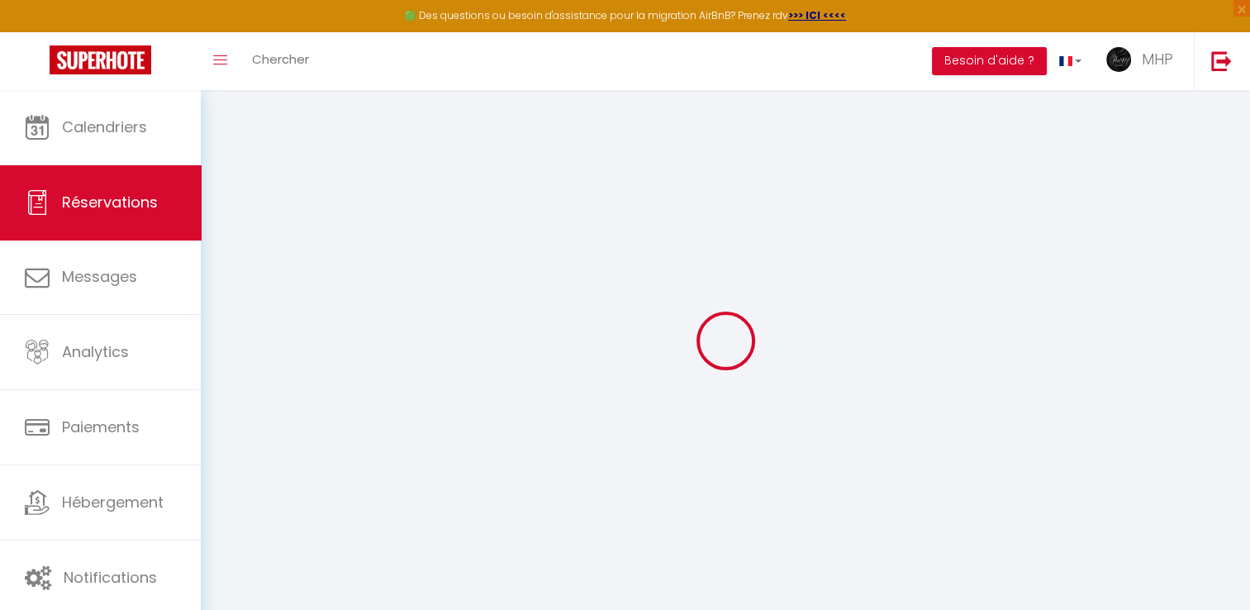
select select "14:00"
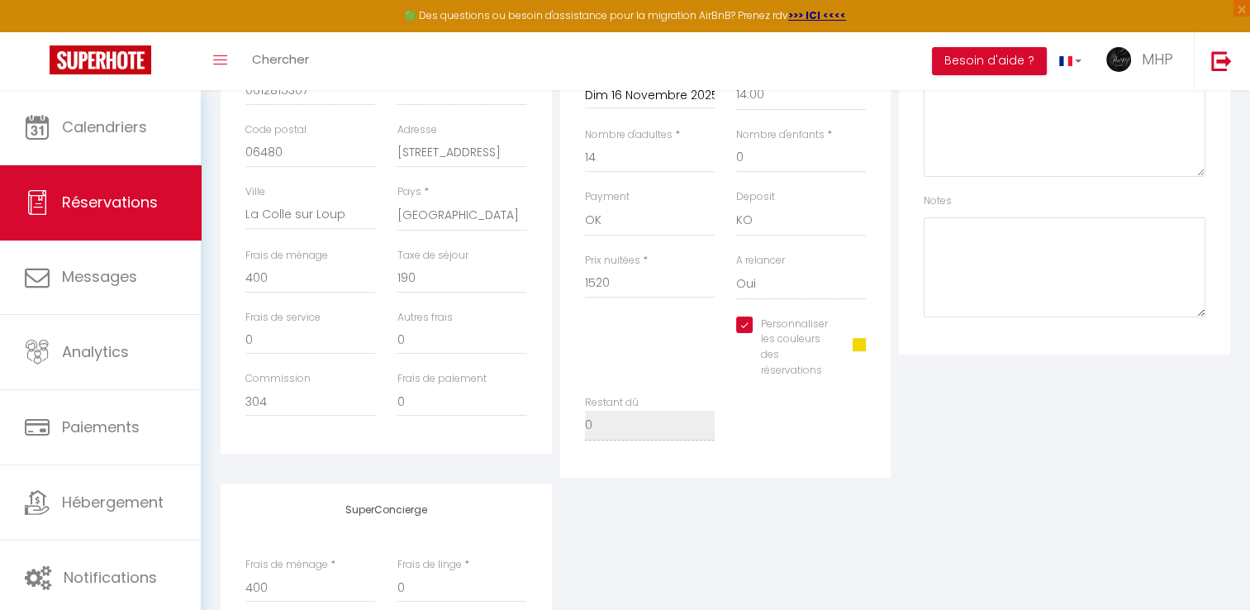
scroll to position [447, 0]
click at [856, 337] on span at bounding box center [858, 340] width 13 height 13
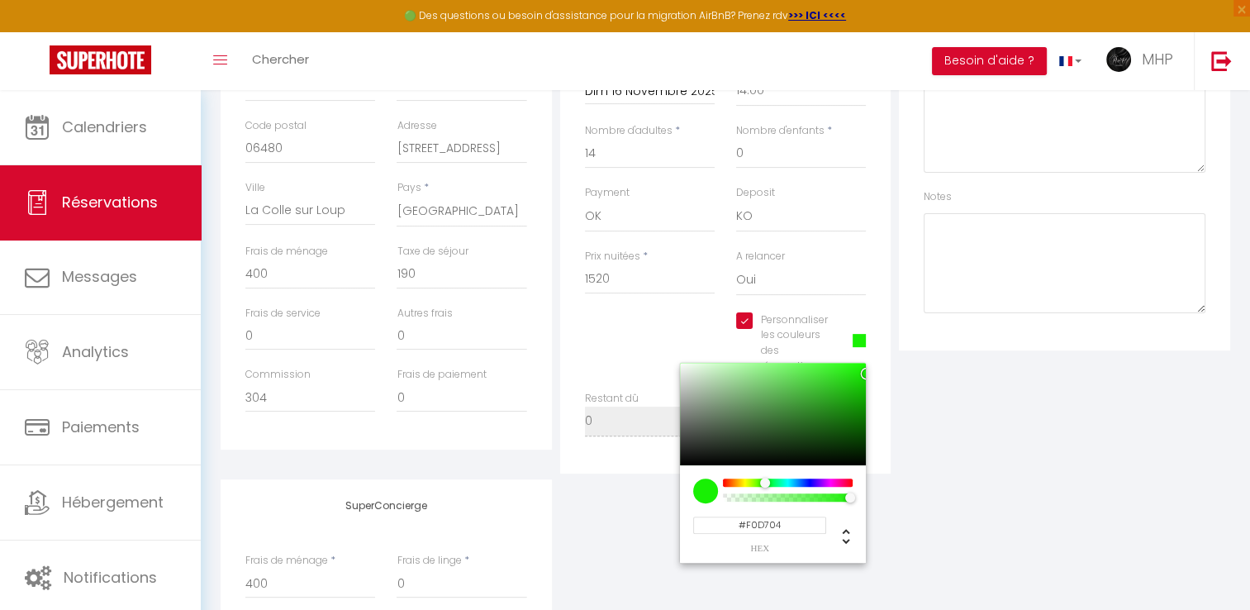
checkbox input "true"
type input "#18F004"
click at [765, 478] on div at bounding box center [787, 482] width 126 height 8
click at [840, 368] on div at bounding box center [773, 414] width 186 height 102
checkbox input "true"
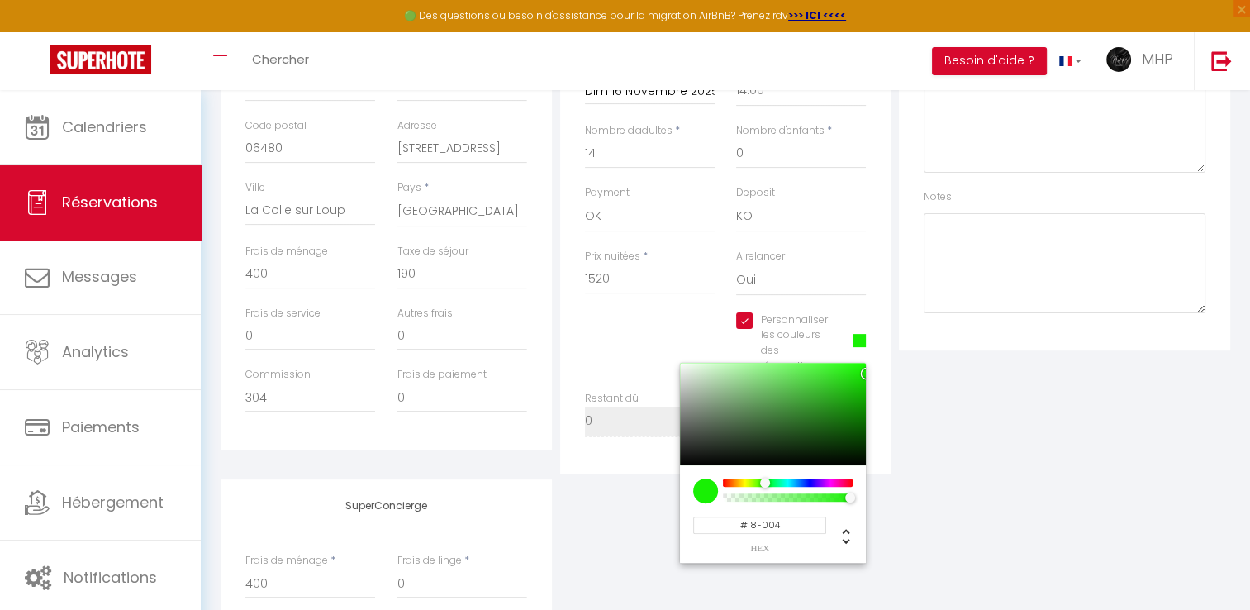
type input "#34F422"
click at [949, 405] on div "Plateformes Source Direct [DOMAIN_NAME] [DOMAIN_NAME] Chalet montagne Expedia G…" at bounding box center [1064, 166] width 339 height 615
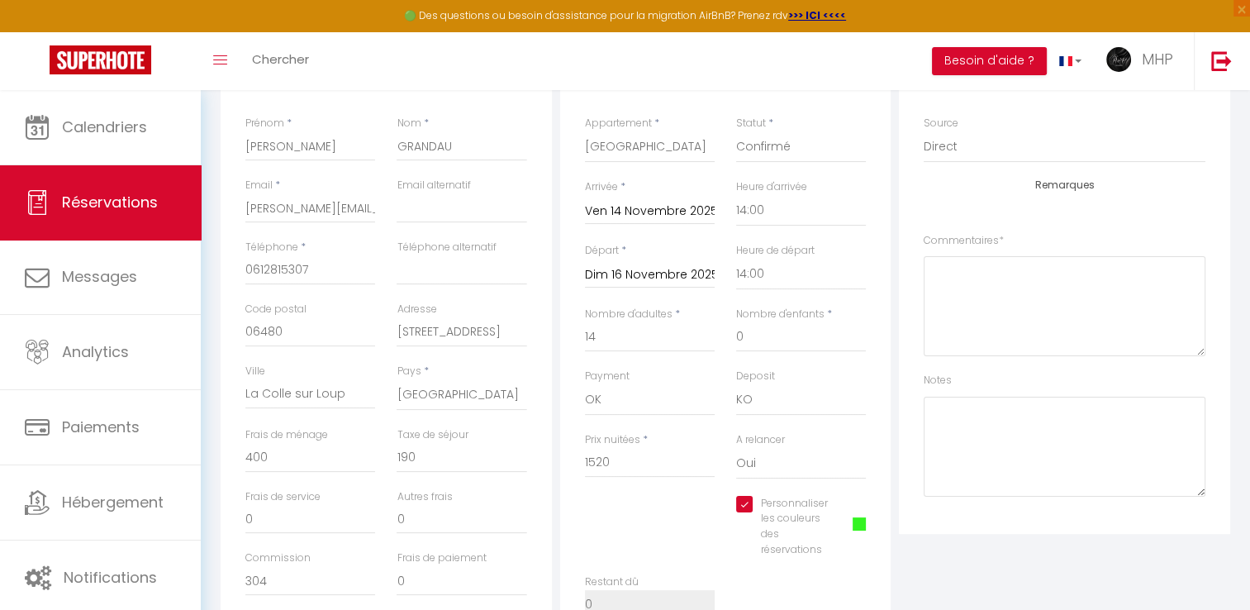
scroll to position [0, 0]
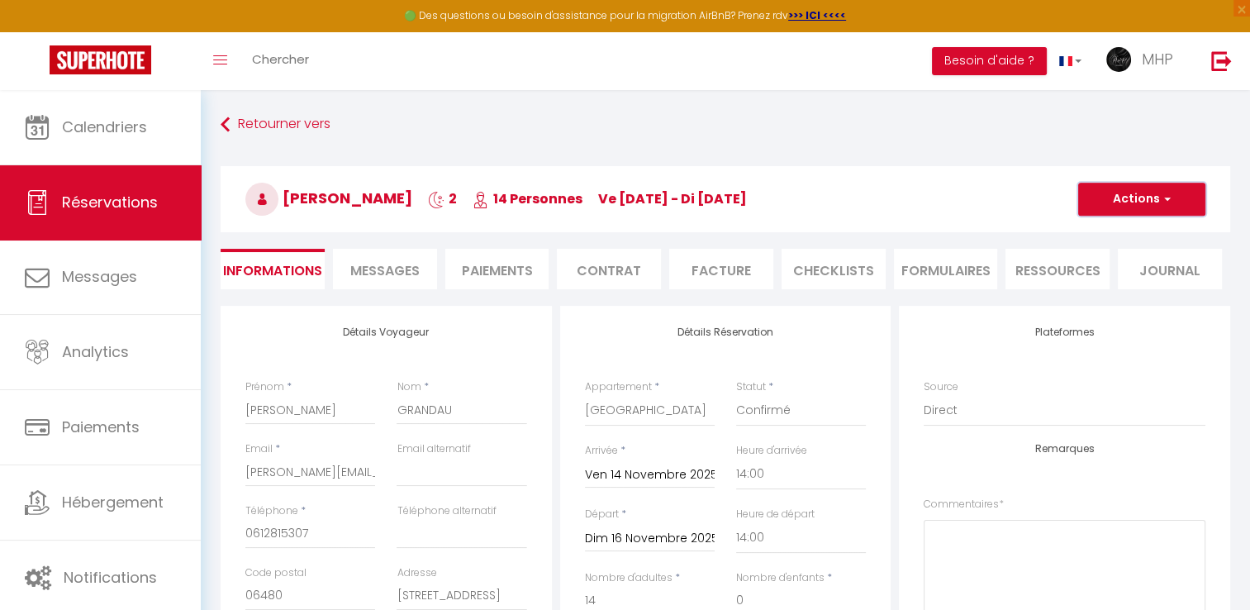
click at [1113, 193] on button "Actions" at bounding box center [1141, 199] width 127 height 33
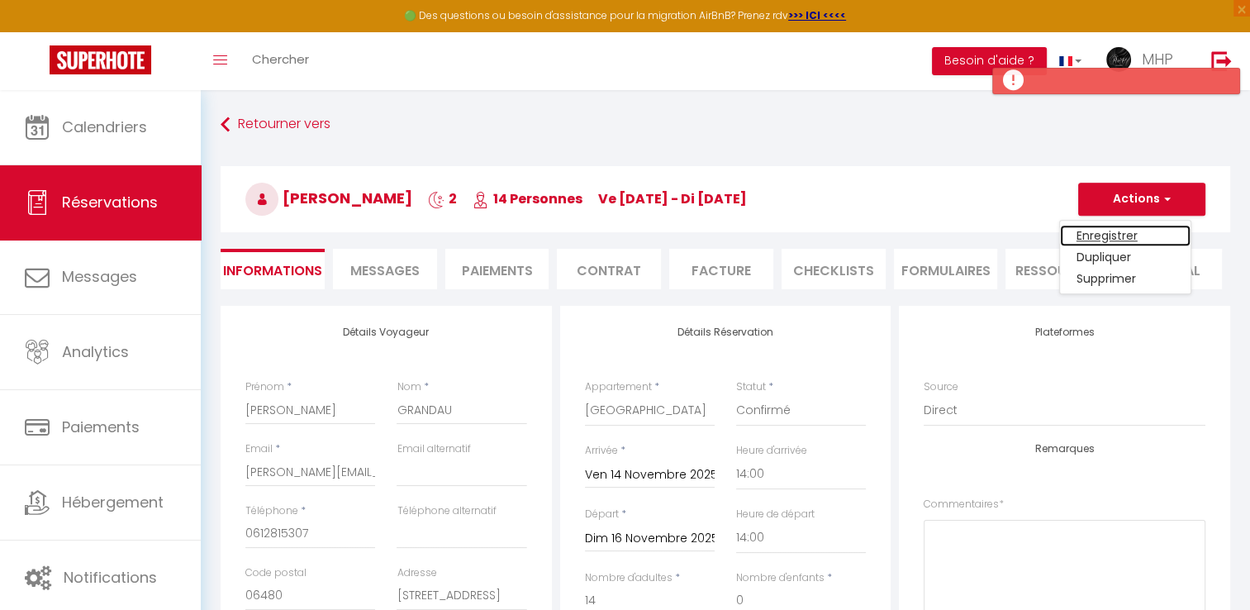
click at [1100, 233] on link "Enregistrer" at bounding box center [1125, 235] width 130 height 21
